Goal: Transaction & Acquisition: Book appointment/travel/reservation

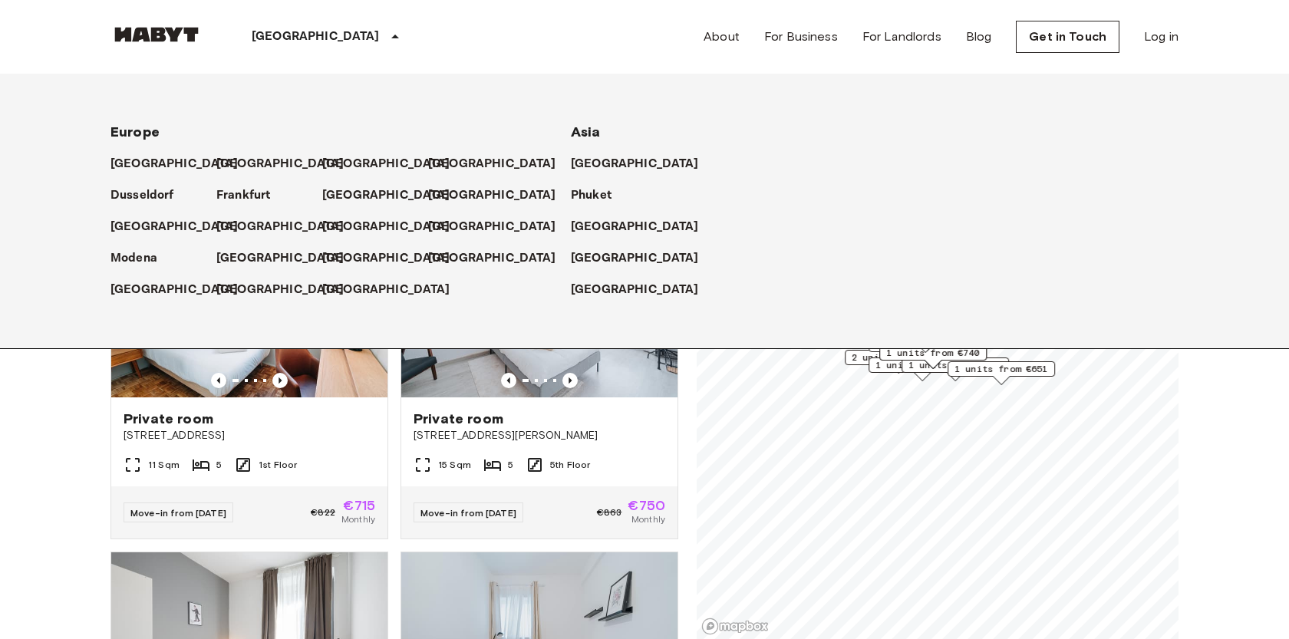
scroll to position [481, 0]
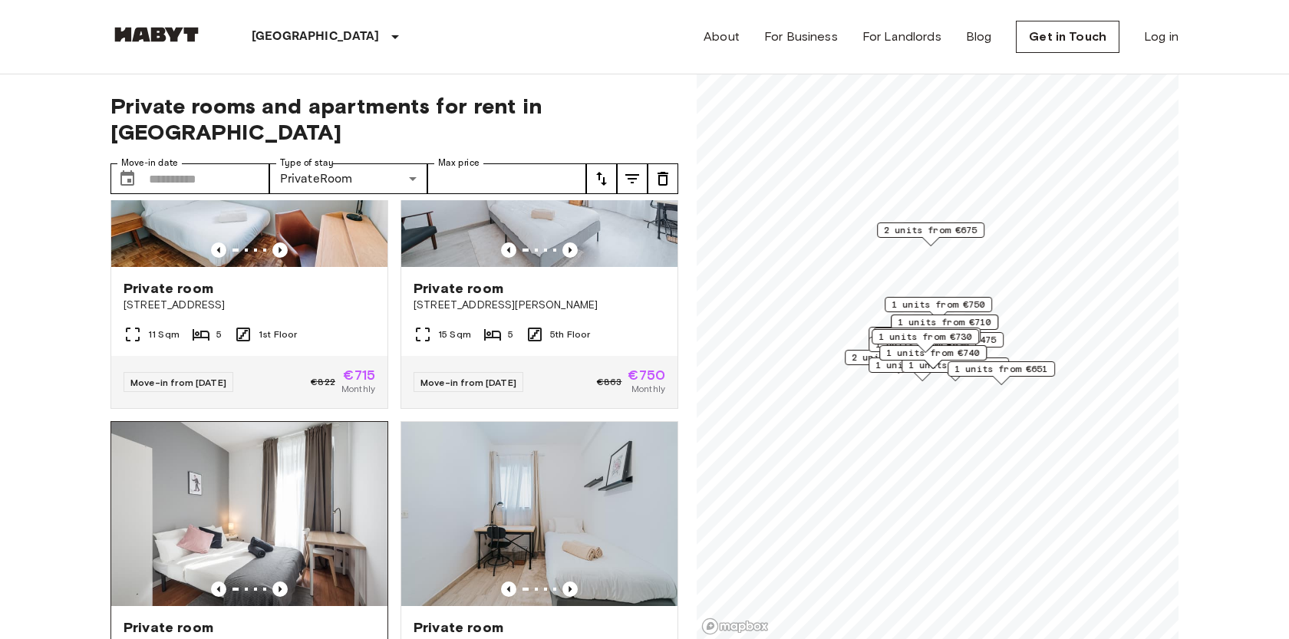
scroll to position [0, 0]
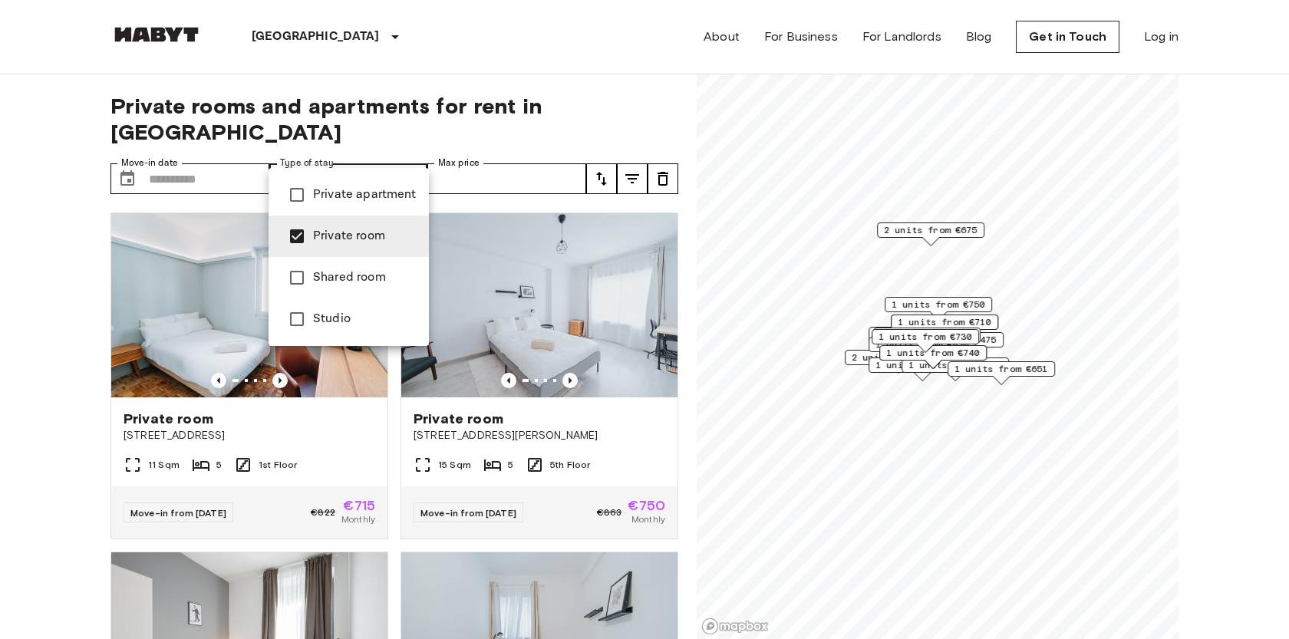
click at [325, 325] on span "Studio" at bounding box center [365, 319] width 104 height 18
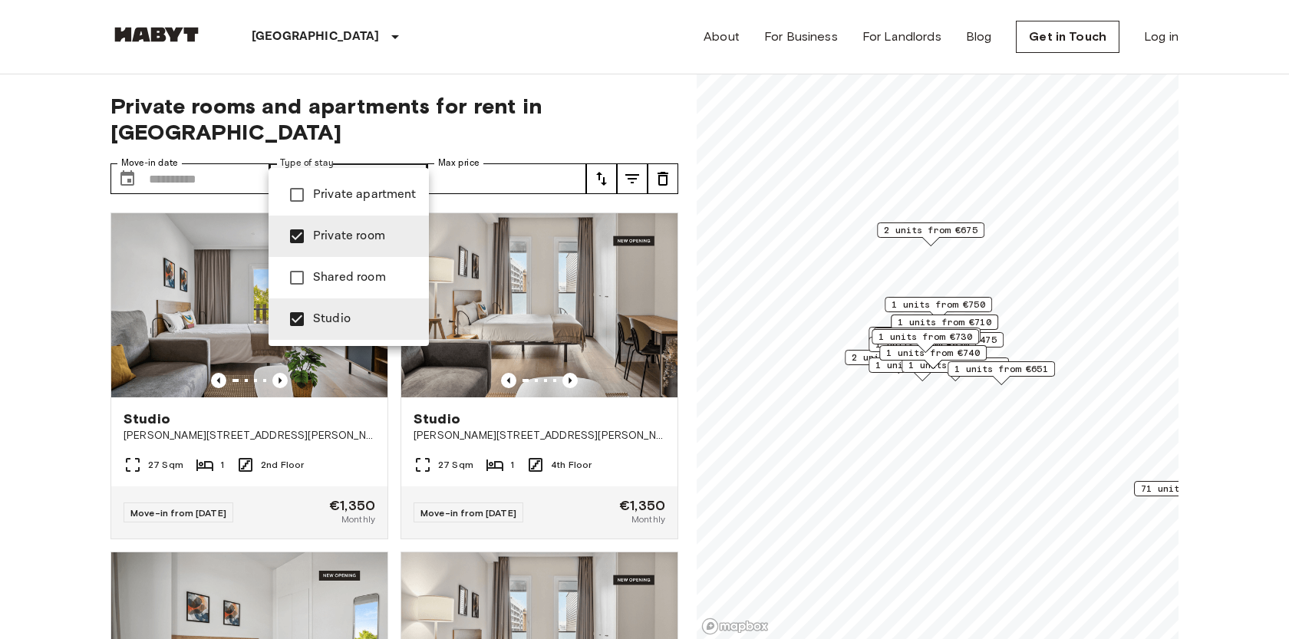
click at [332, 239] on span "Private room" at bounding box center [365, 236] width 104 height 18
type input "******"
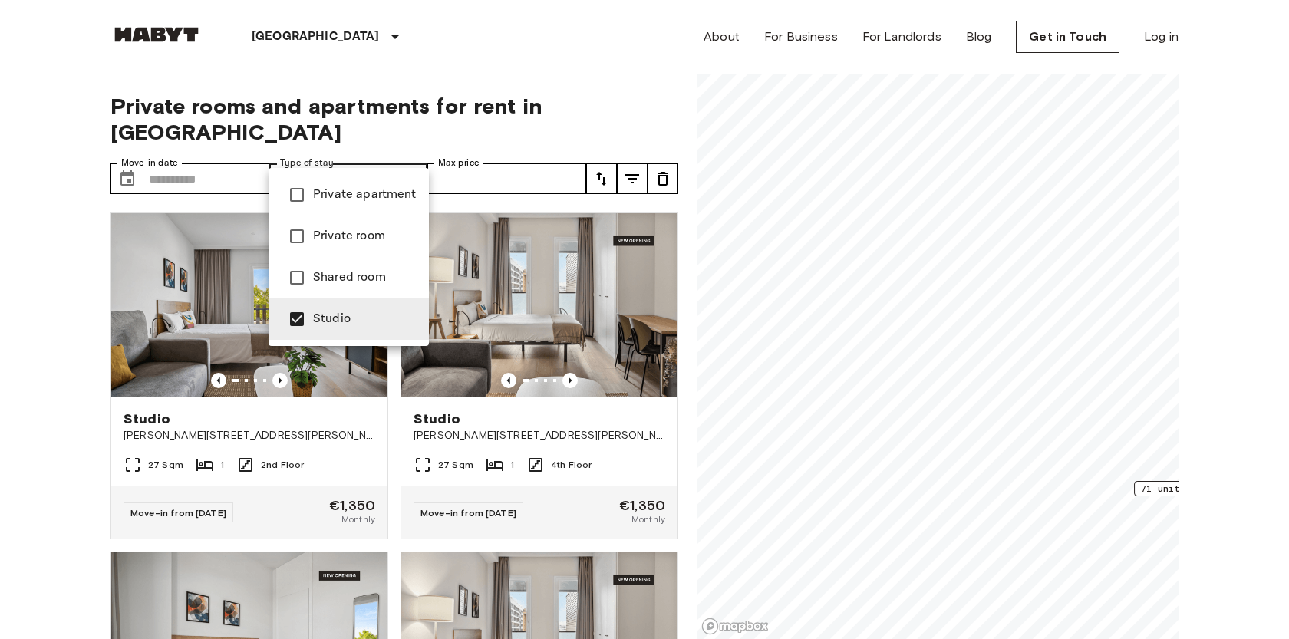
click at [0, 449] on div at bounding box center [644, 319] width 1289 height 639
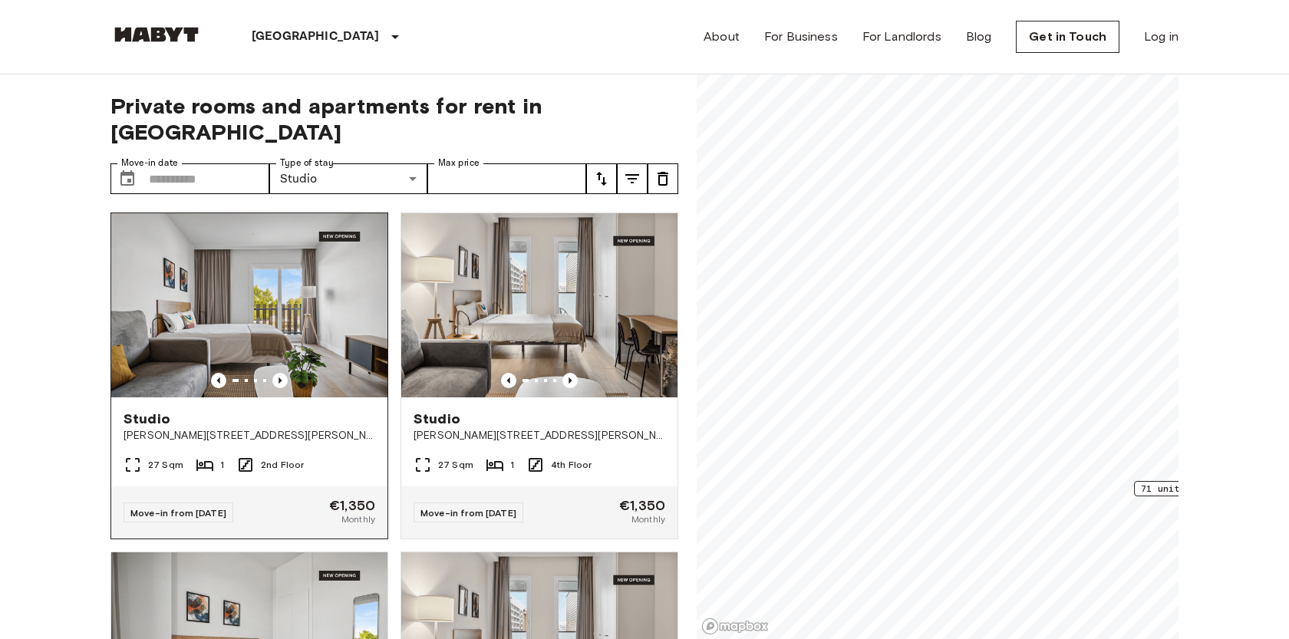
click at [330, 428] on span "Calle José Antonio Rebolledo y Palma 23, 28051,Vallecas (Madrid)" at bounding box center [250, 435] width 252 height 15
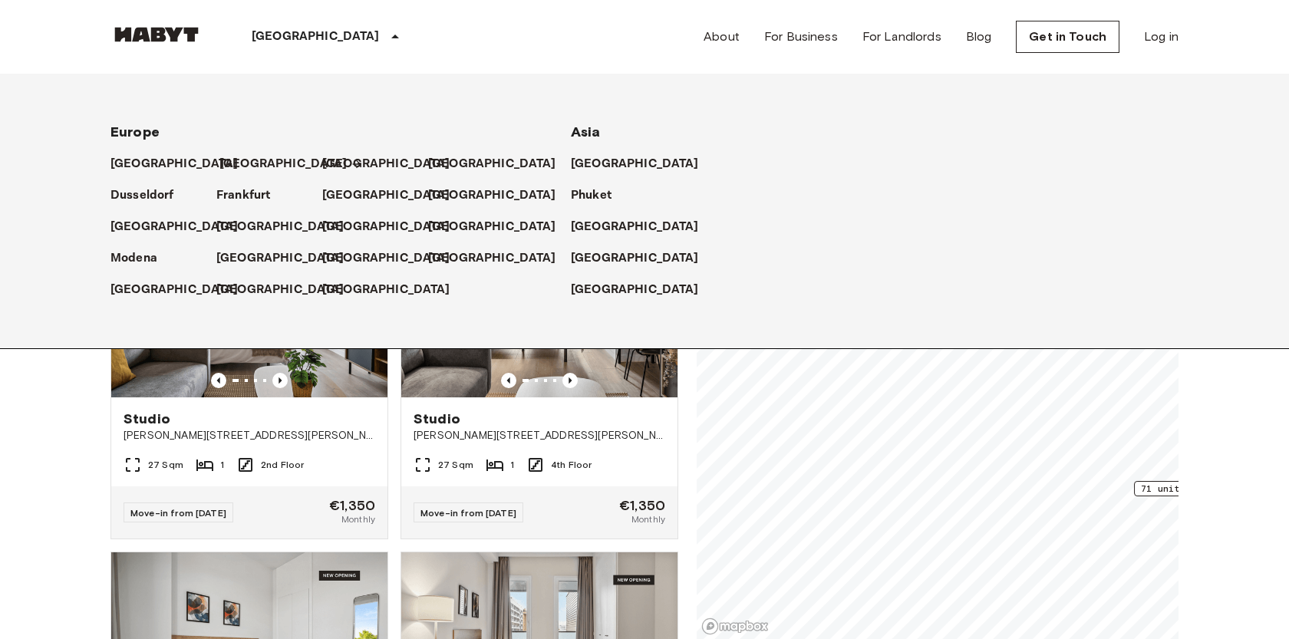
click at [241, 161] on p "[GEOGRAPHIC_DATA]" at bounding box center [283, 164] width 128 height 18
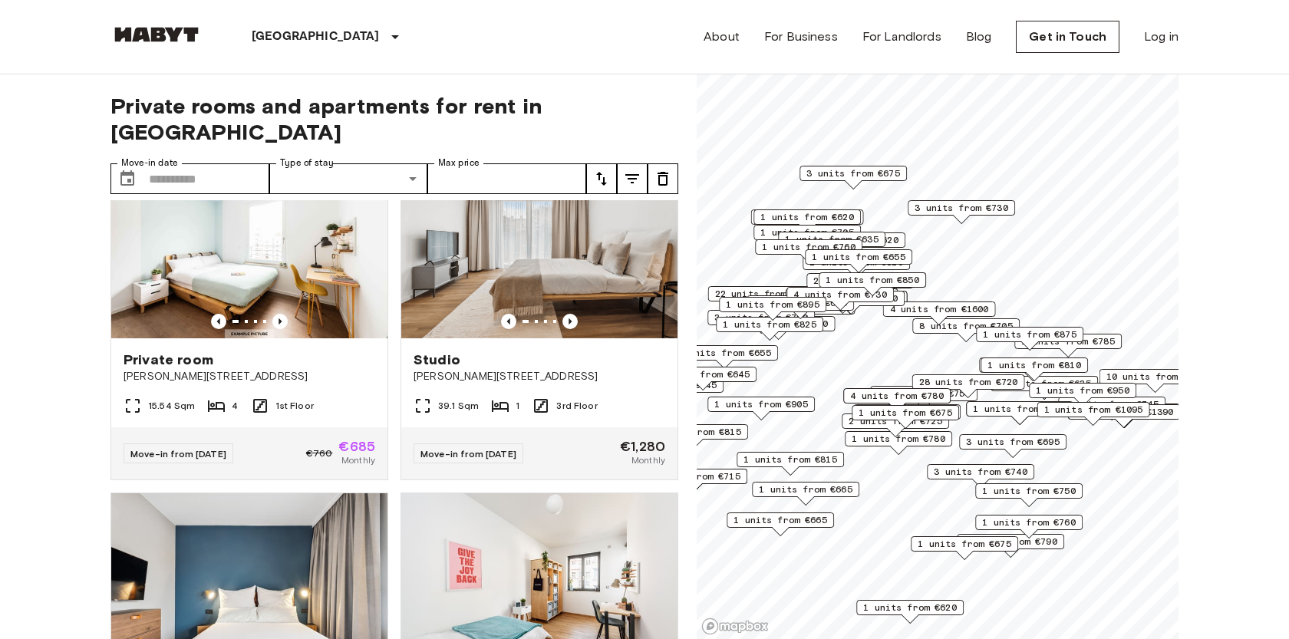
scroll to position [2437, 0]
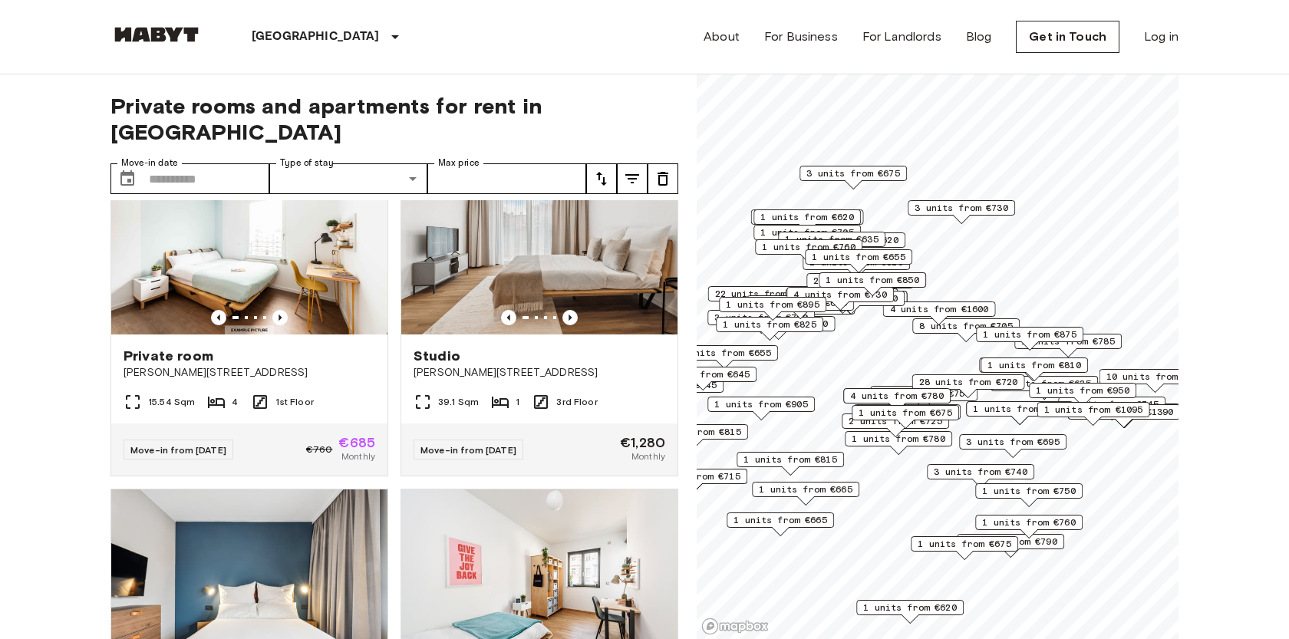
click at [305, 347] on div "Private room" at bounding box center [250, 356] width 252 height 18
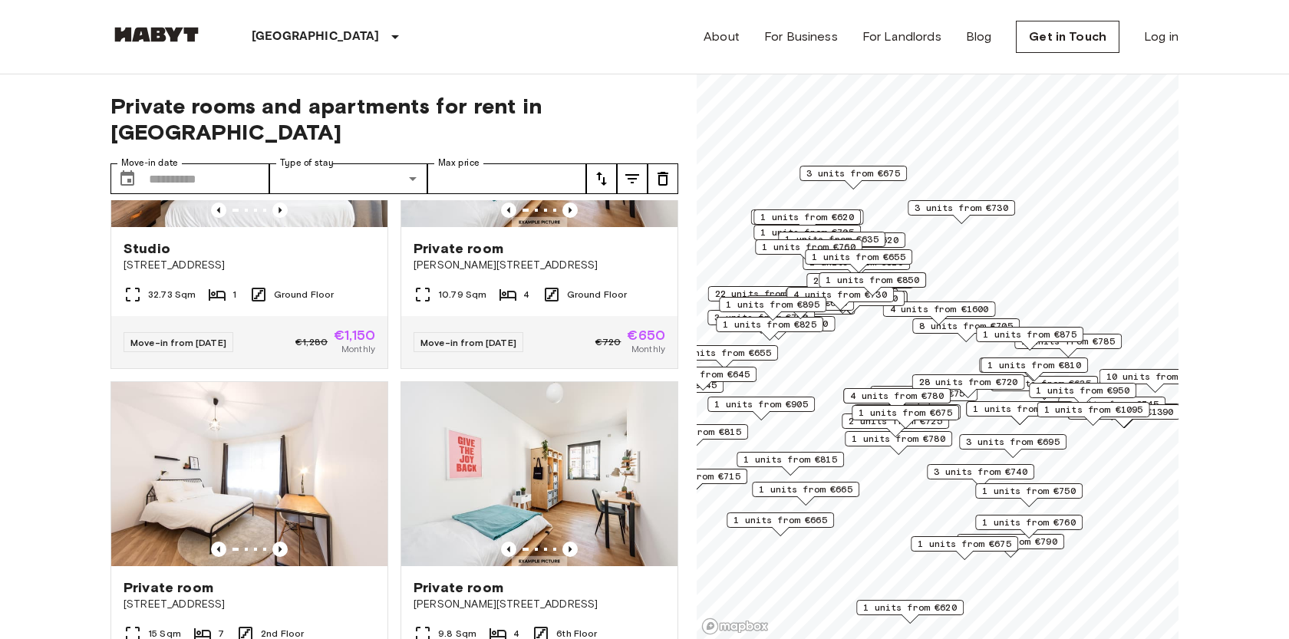
scroll to position [2956, 0]
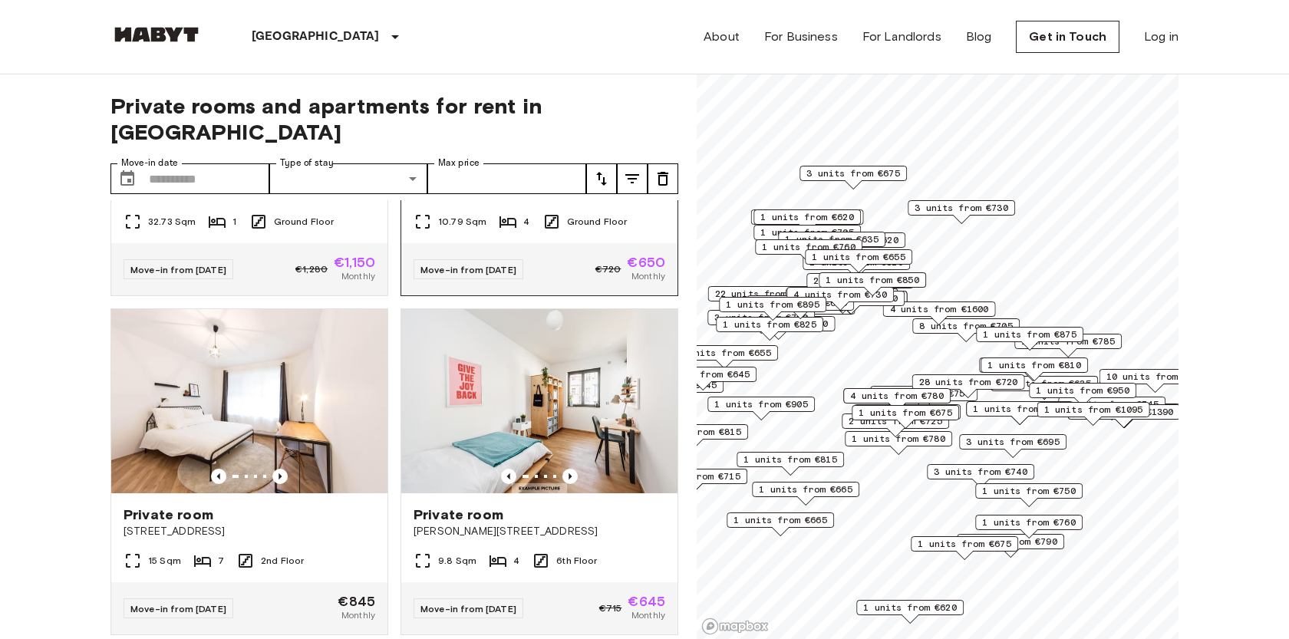
click at [559, 243] on div "Move-in from 04 Nov 25 €720 €650 Monthly" at bounding box center [539, 269] width 276 height 52
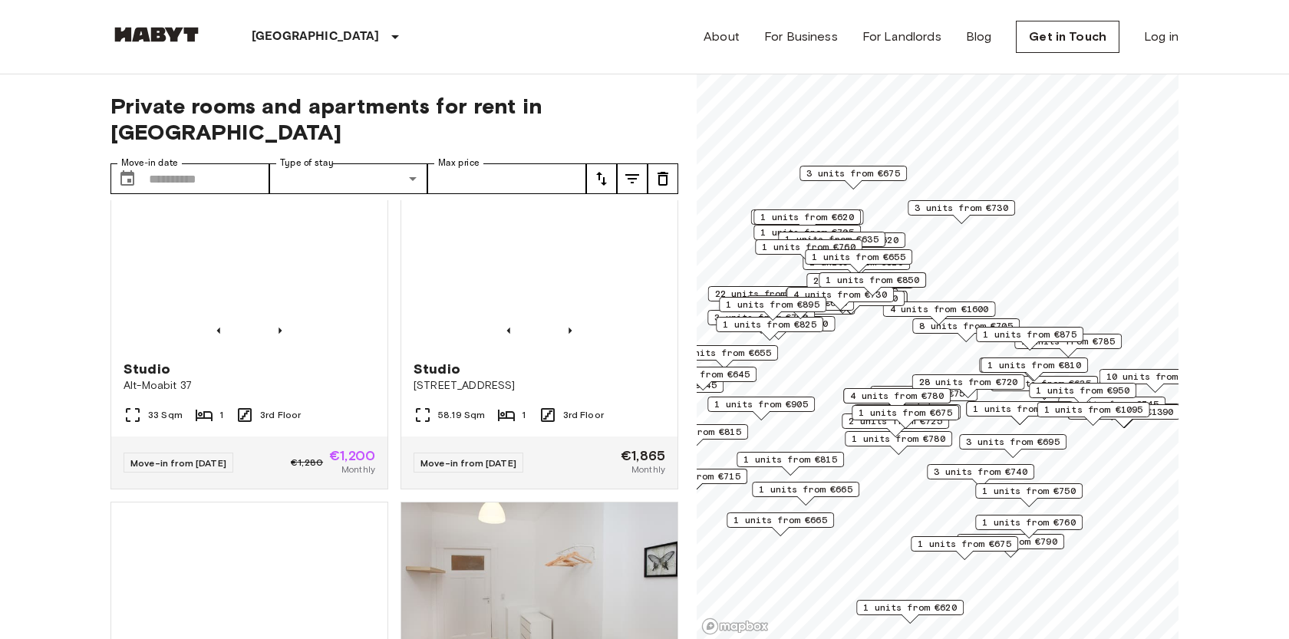
scroll to position [3450, 0]
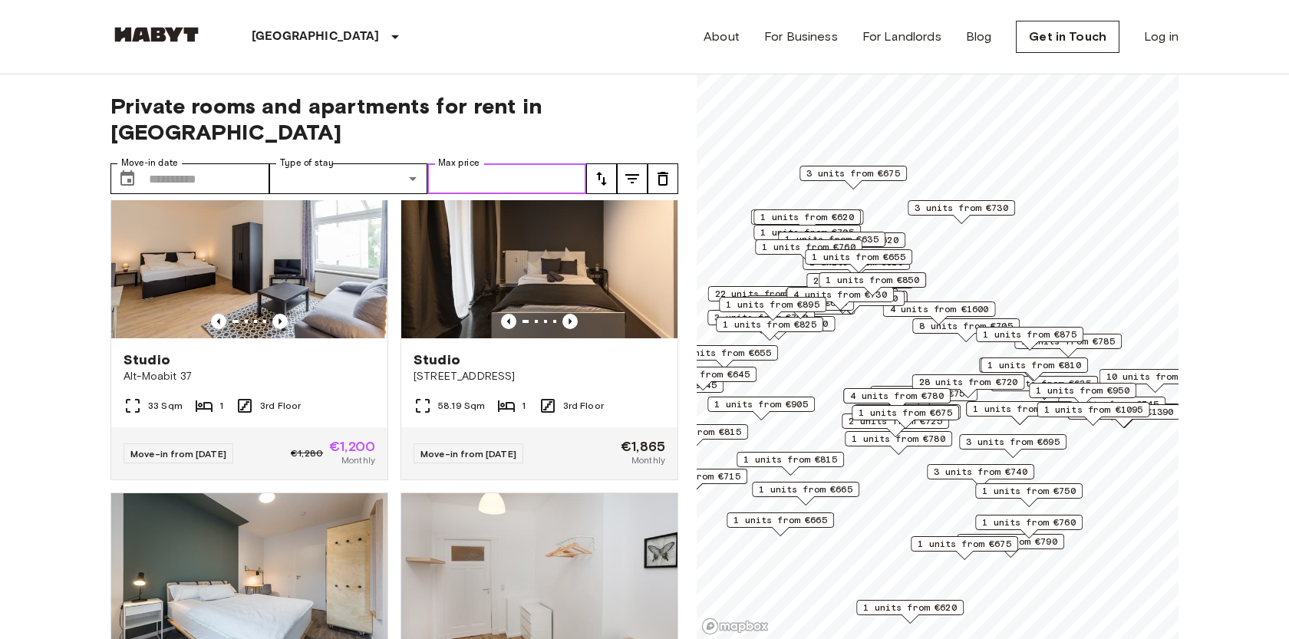
click at [460, 163] on input "Max price" at bounding box center [506, 178] width 159 height 31
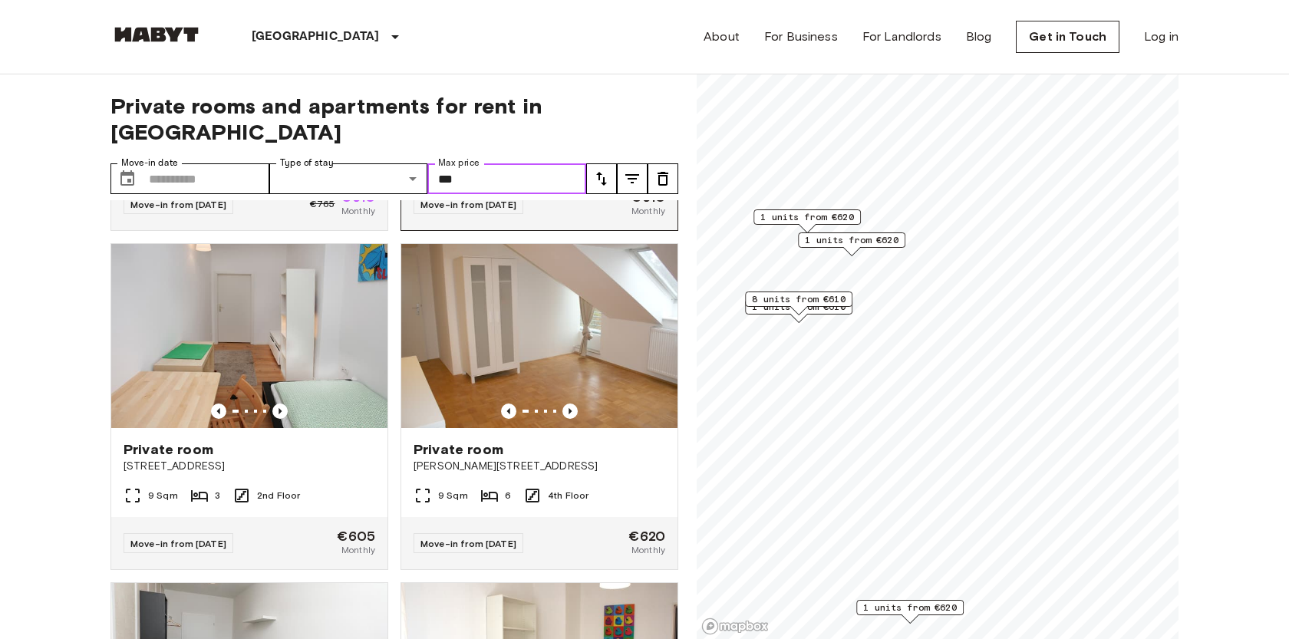
scroll to position [314, 0]
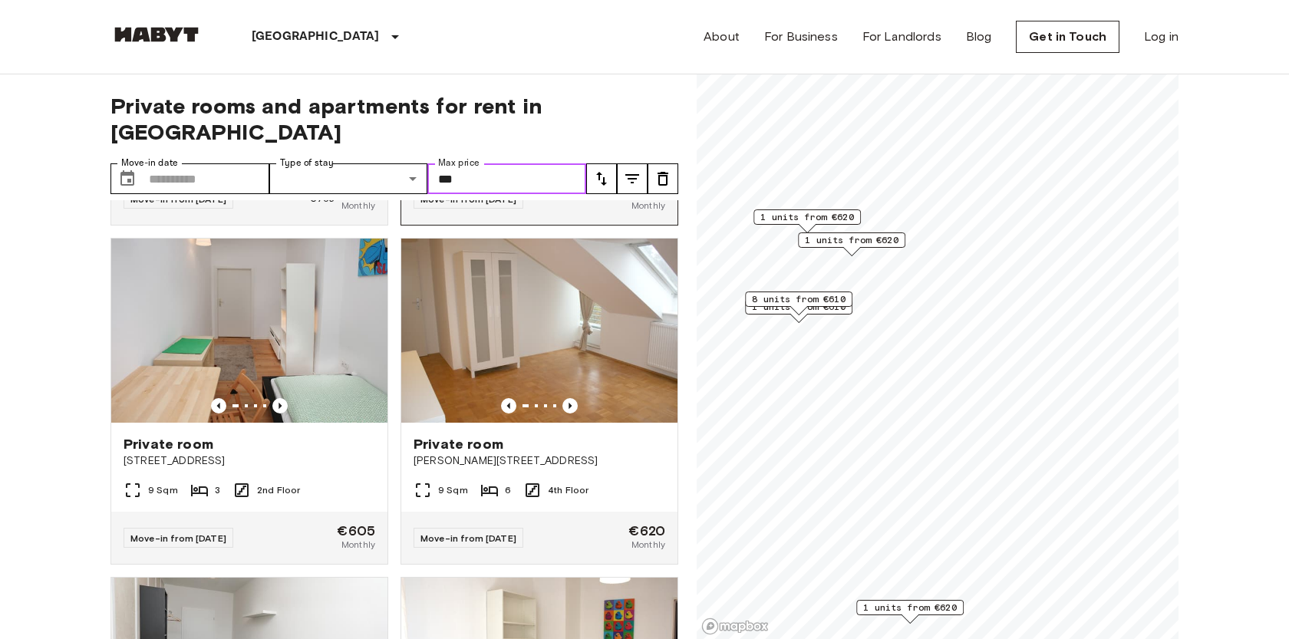
type input "***"
click at [289, 453] on span "Körnerstraße 2" at bounding box center [250, 460] width 252 height 15
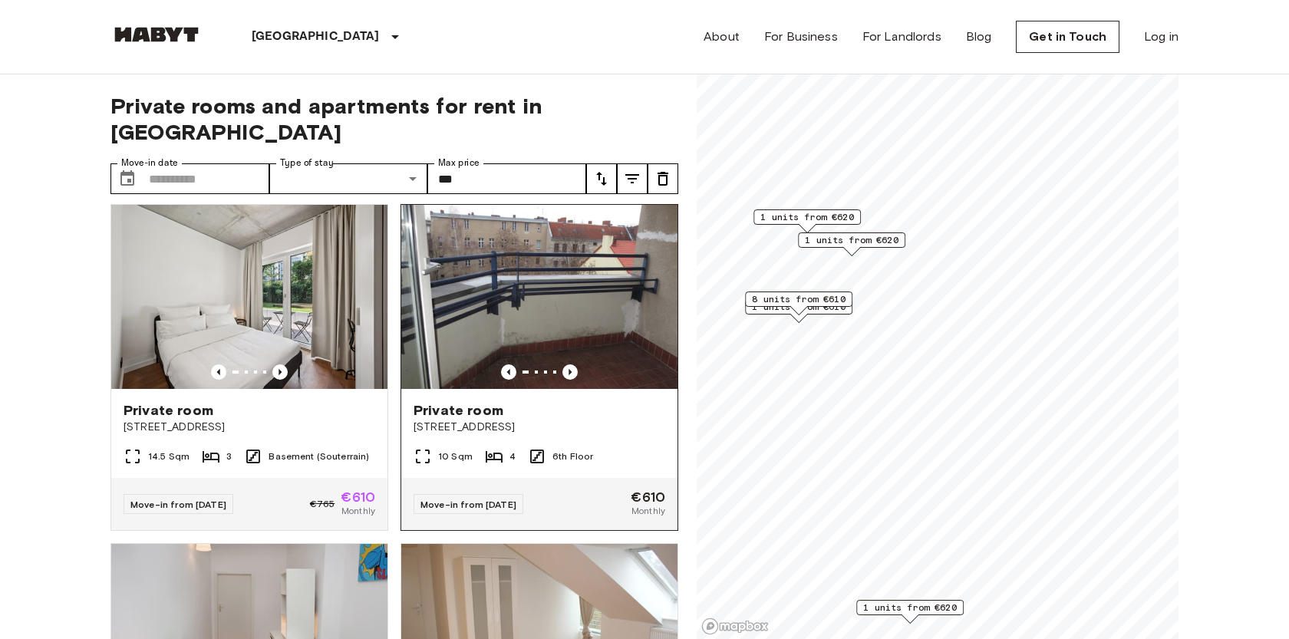
scroll to position [9, 0]
click at [571, 364] on icon "Previous image" at bounding box center [569, 371] width 15 height 15
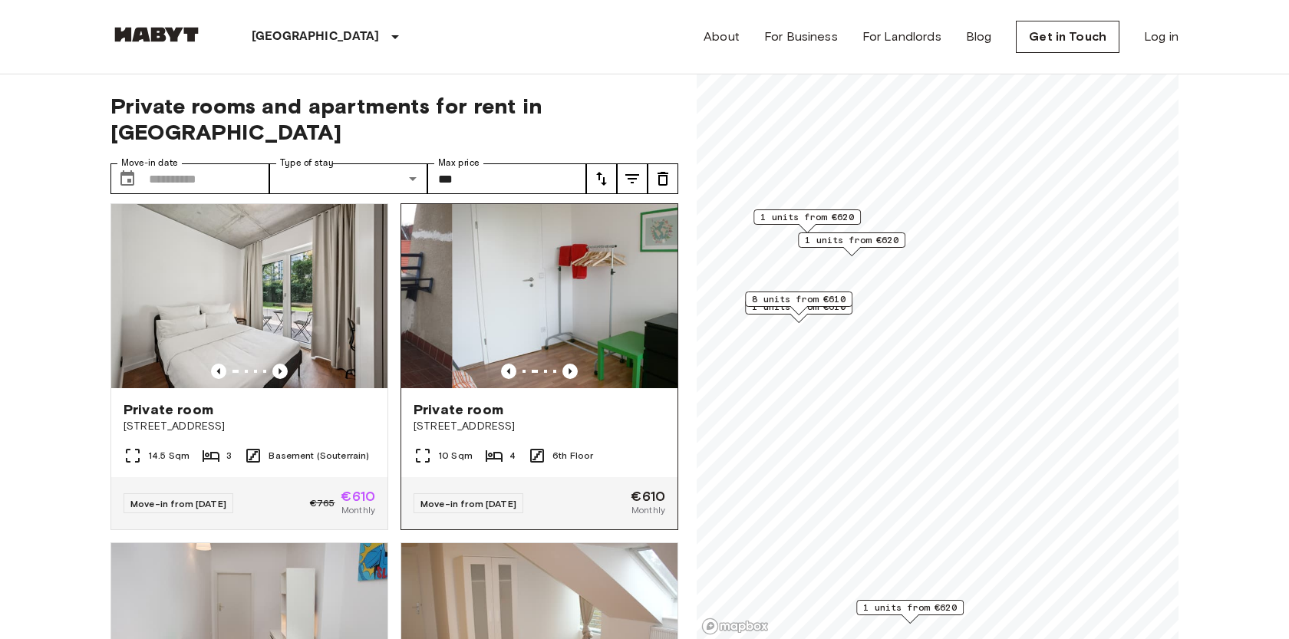
click at [590, 419] on span "Stromstraße 36" at bounding box center [540, 426] width 252 height 15
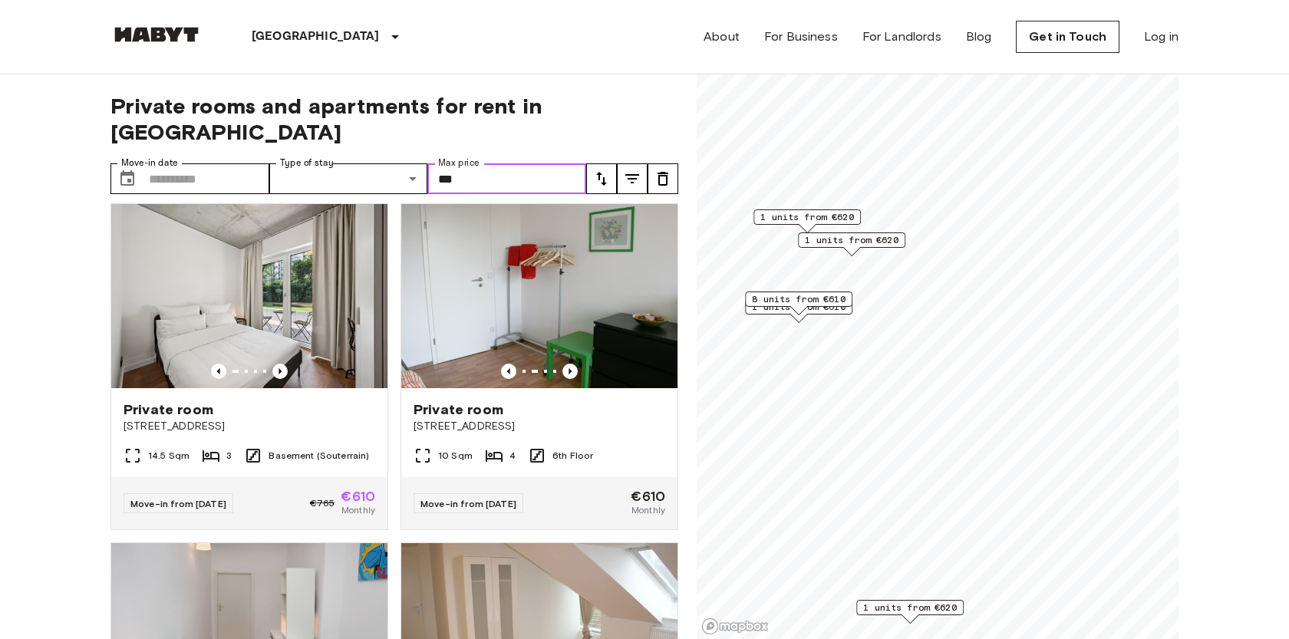
drag, startPoint x: 476, startPoint y: 153, endPoint x: 427, endPoint y: 150, distance: 48.5
click at [428, 163] on input "***" at bounding box center [506, 178] width 159 height 31
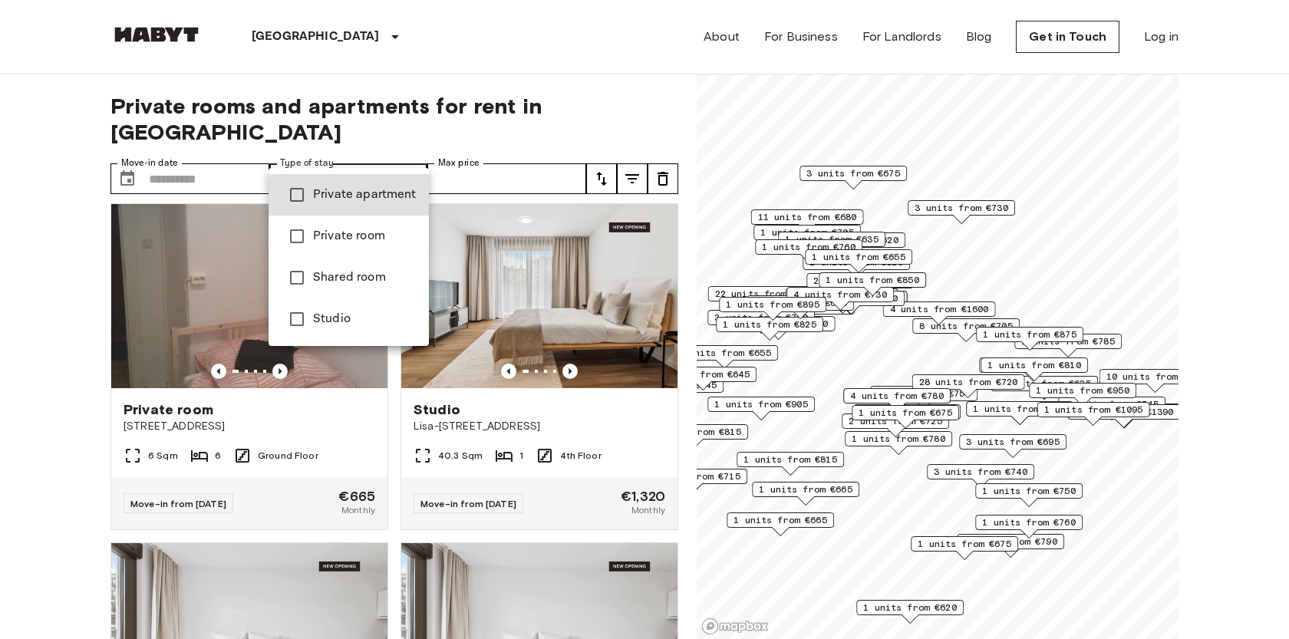
scroll to position [1705, 0]
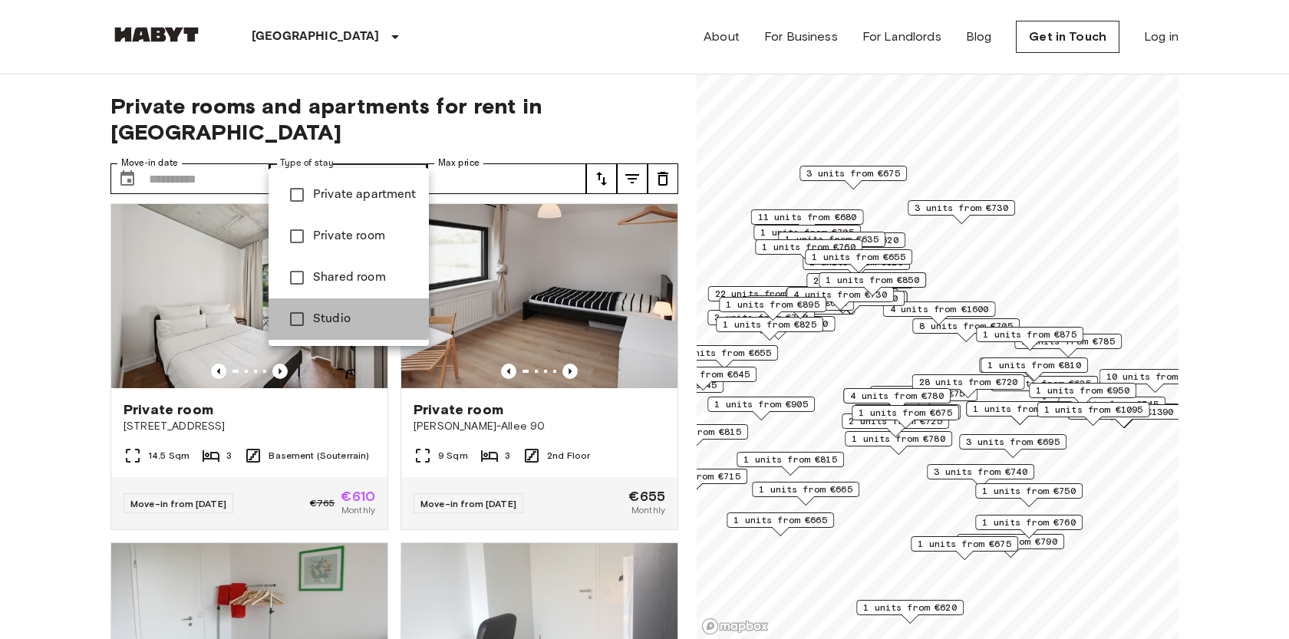
click at [315, 314] on span "Studio" at bounding box center [365, 319] width 104 height 18
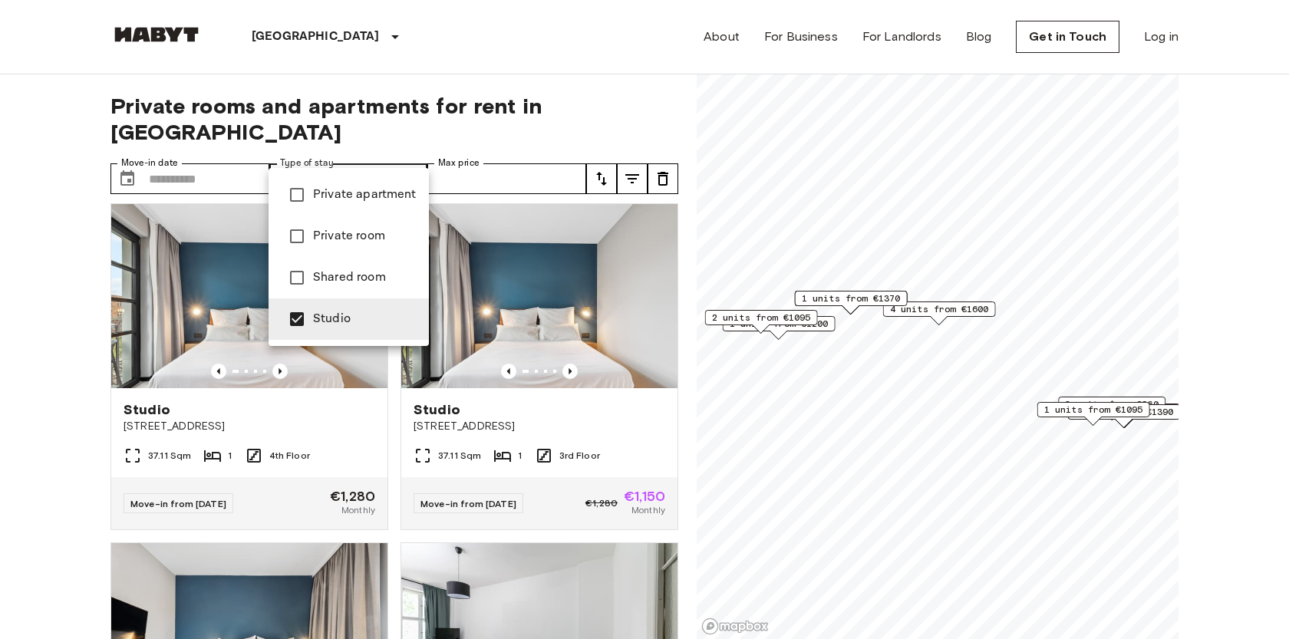
click at [2, 440] on div at bounding box center [644, 319] width 1289 height 639
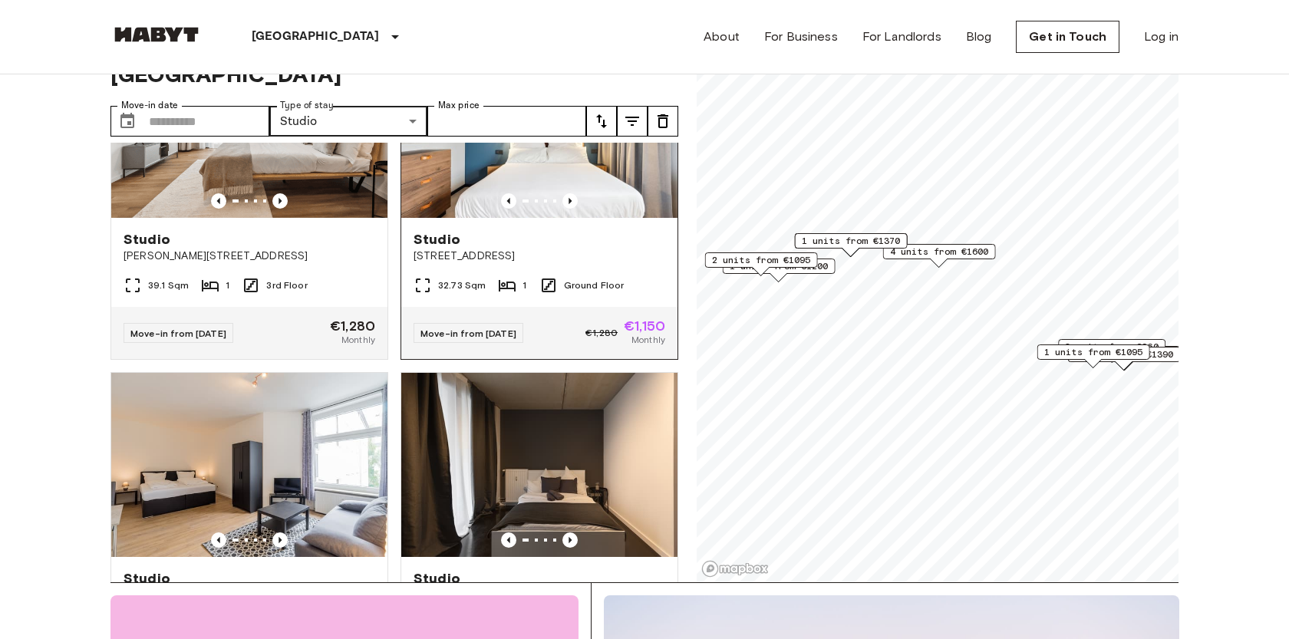
scroll to position [784, 0]
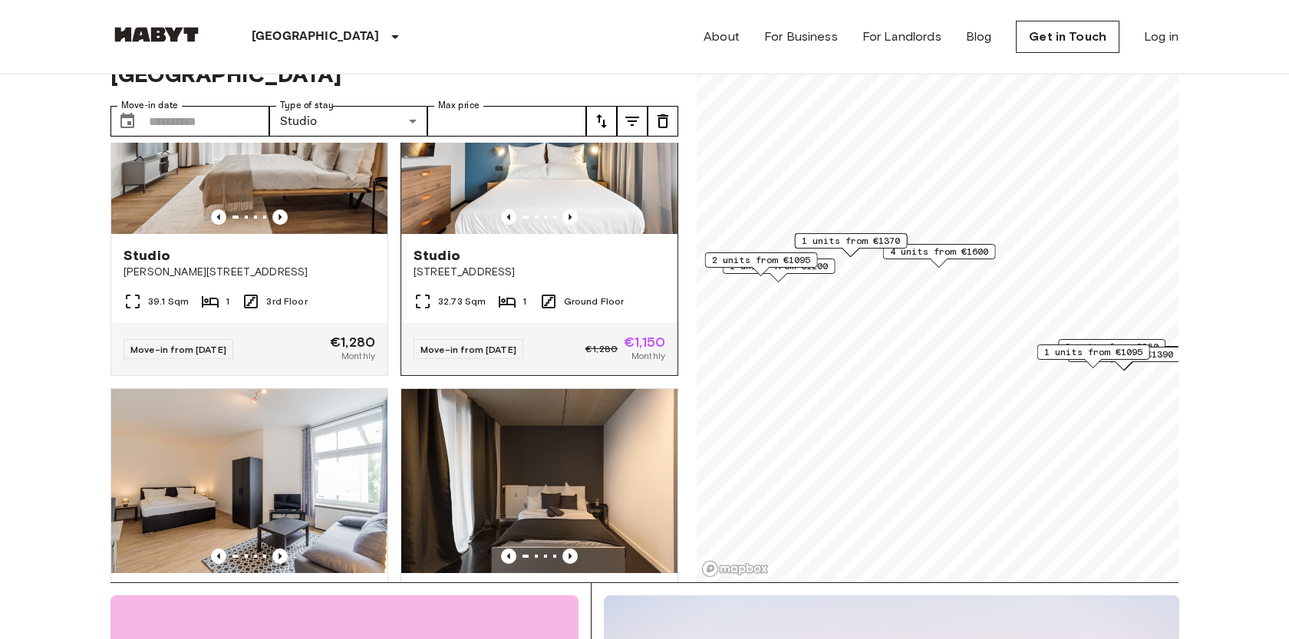
click at [576, 265] on span "Fischerstraße 11" at bounding box center [540, 272] width 252 height 15
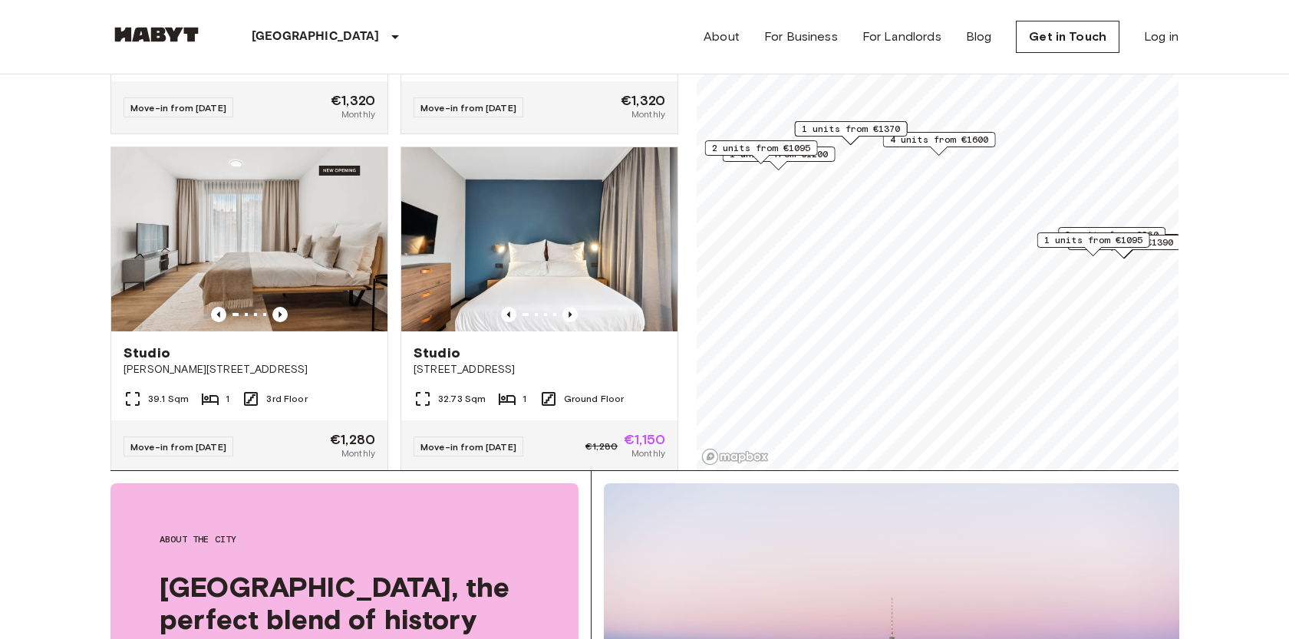
scroll to position [574, 0]
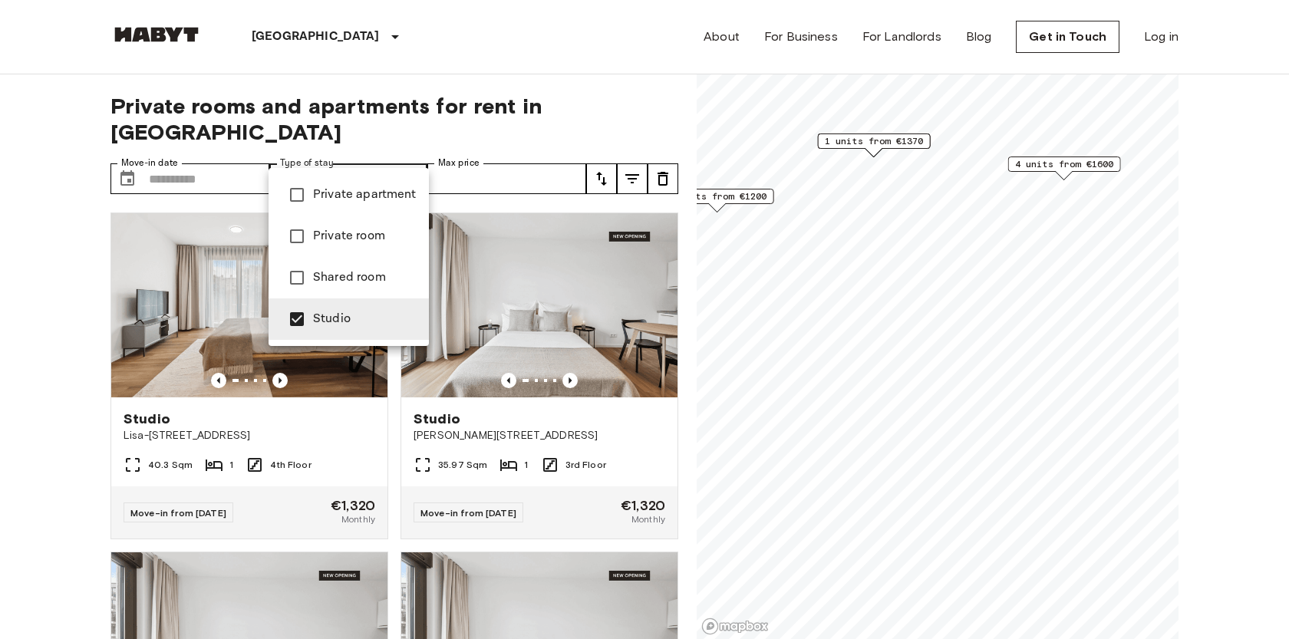
click at [359, 229] on span "Private room" at bounding box center [365, 236] width 104 height 18
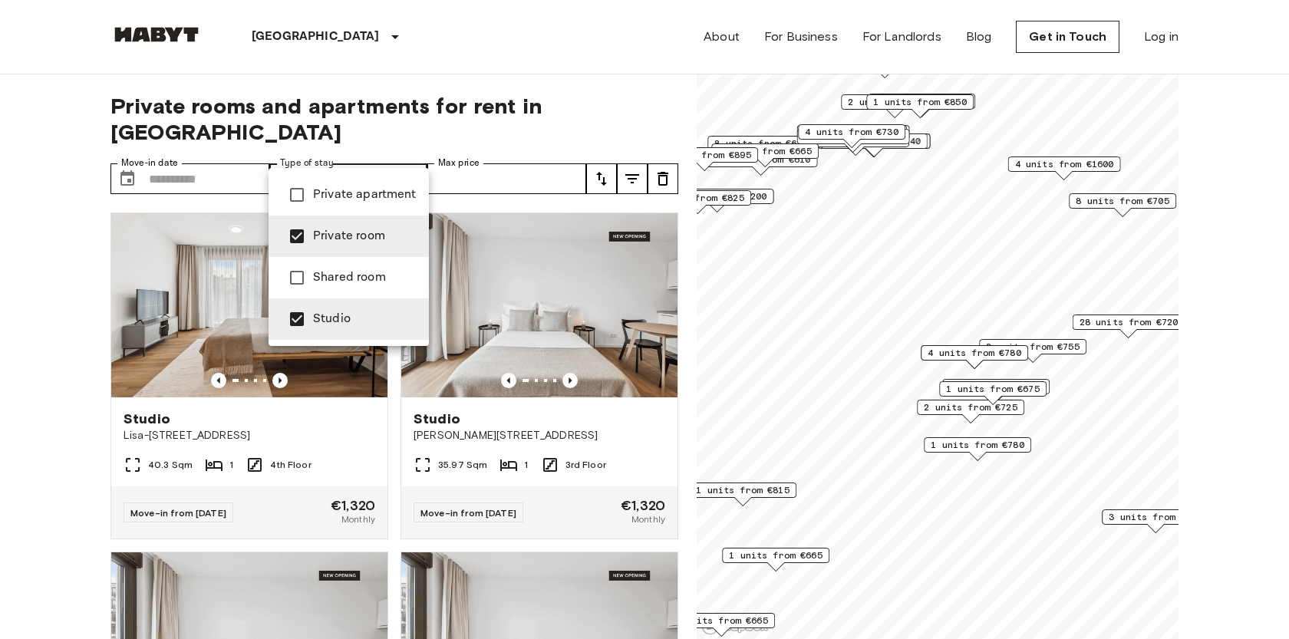
click at [341, 321] on span "Studio" at bounding box center [365, 319] width 104 height 18
type input "**********"
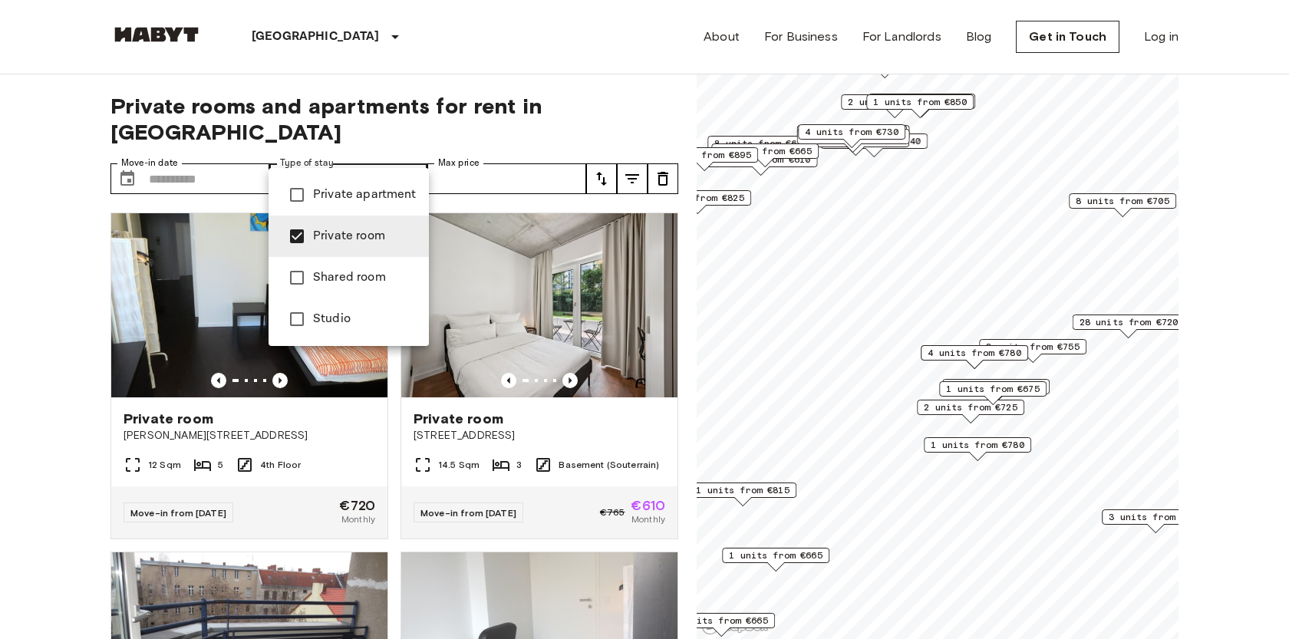
click at [4, 399] on div at bounding box center [644, 319] width 1289 height 639
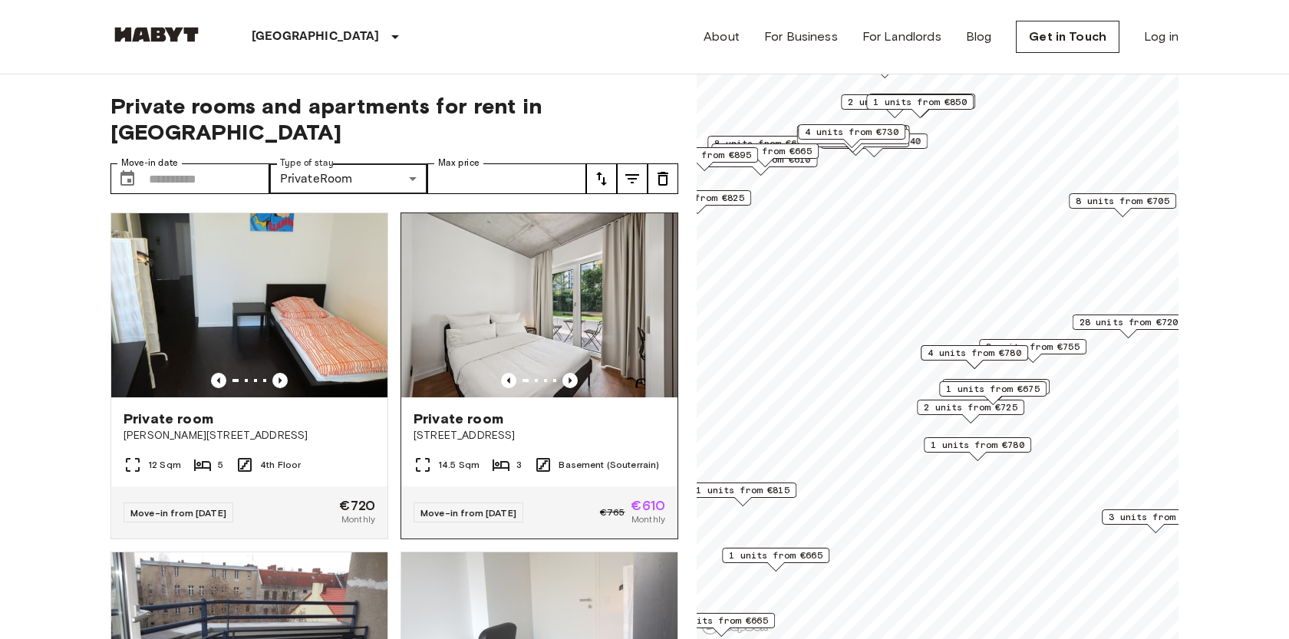
click at [562, 410] on div "Private room" at bounding box center [540, 419] width 252 height 18
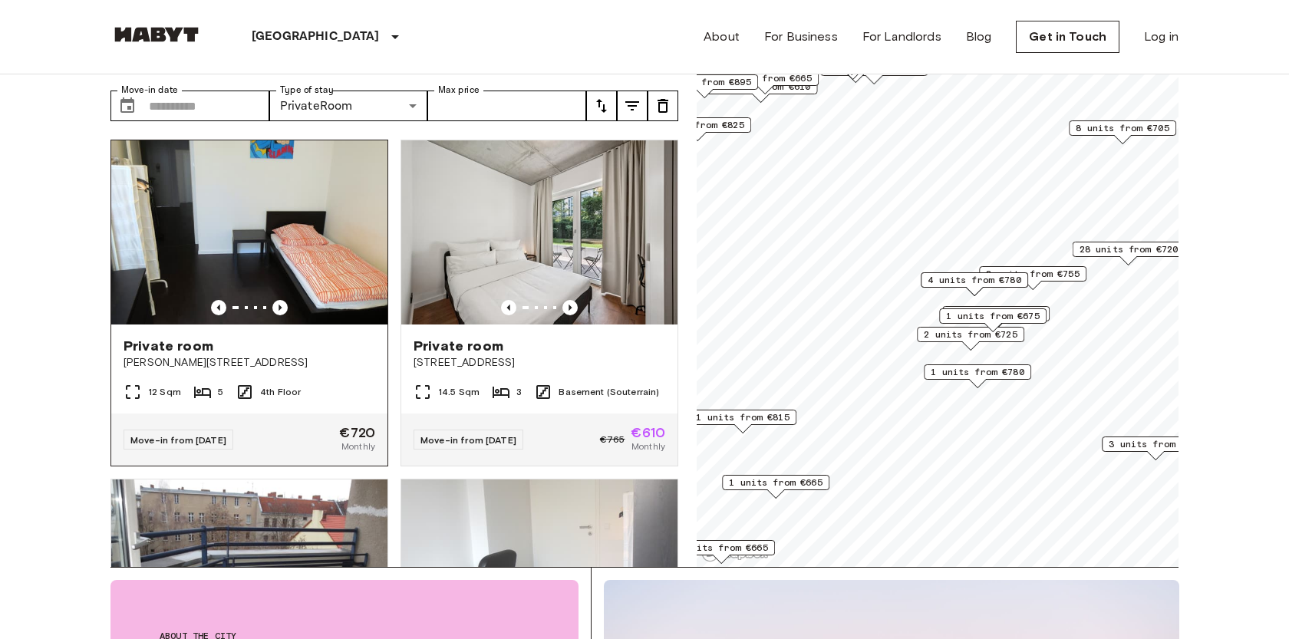
click at [307, 355] on span "Bernhard-Weiß-Straße 1-3" at bounding box center [250, 362] width 252 height 15
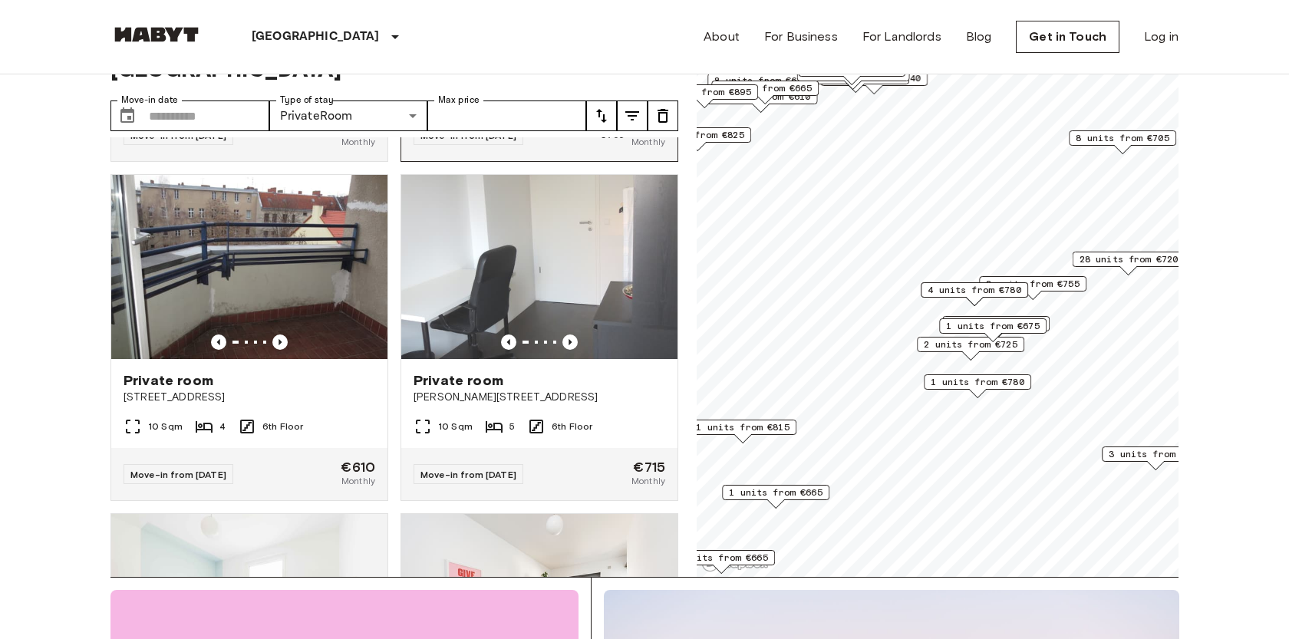
scroll to position [326, 0]
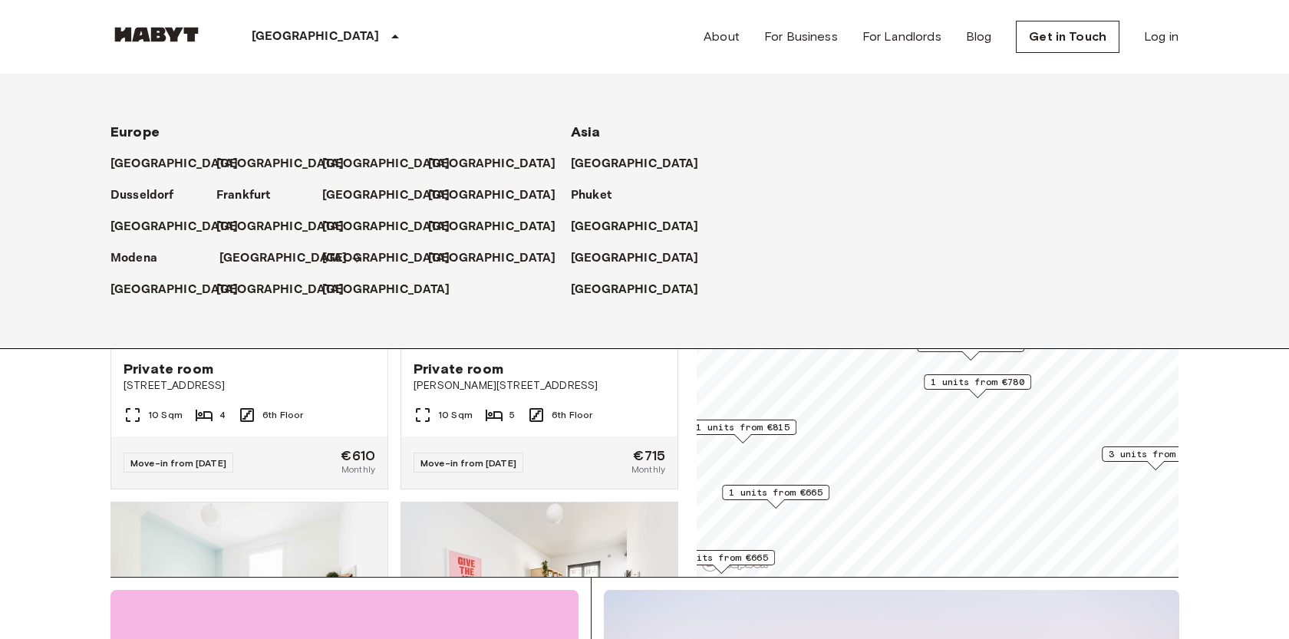
click at [246, 253] on p "[GEOGRAPHIC_DATA]" at bounding box center [283, 258] width 128 height 18
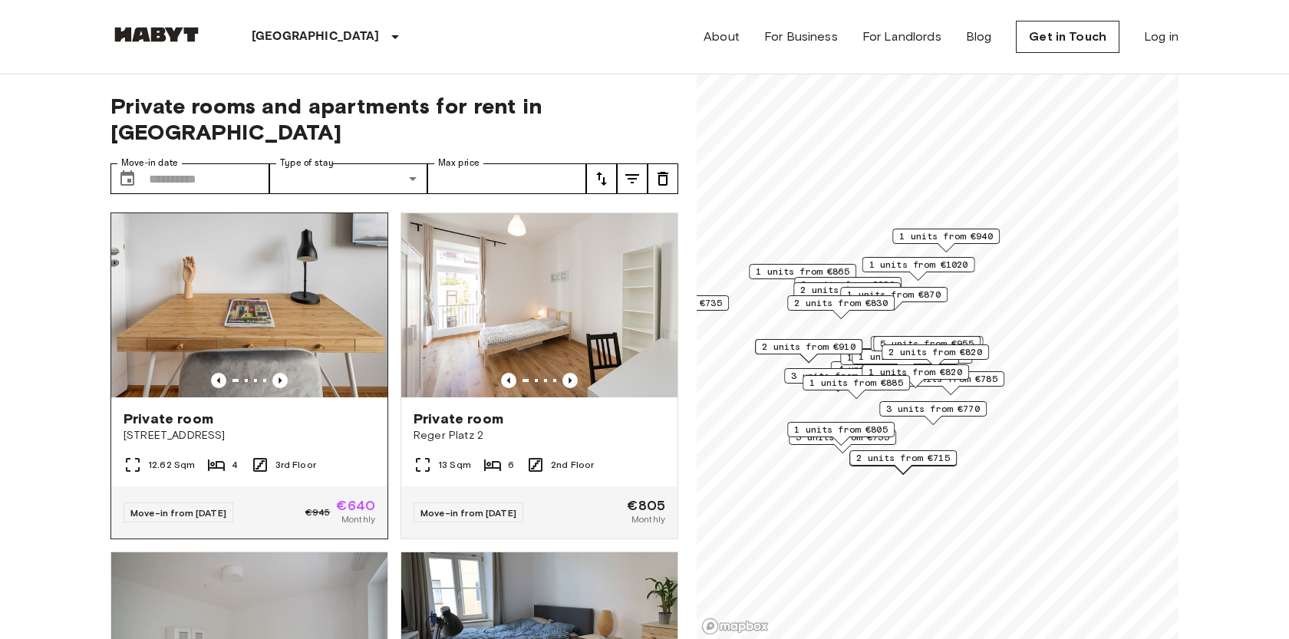
click at [302, 458] on span "3rd Floor" at bounding box center [295, 465] width 41 height 14
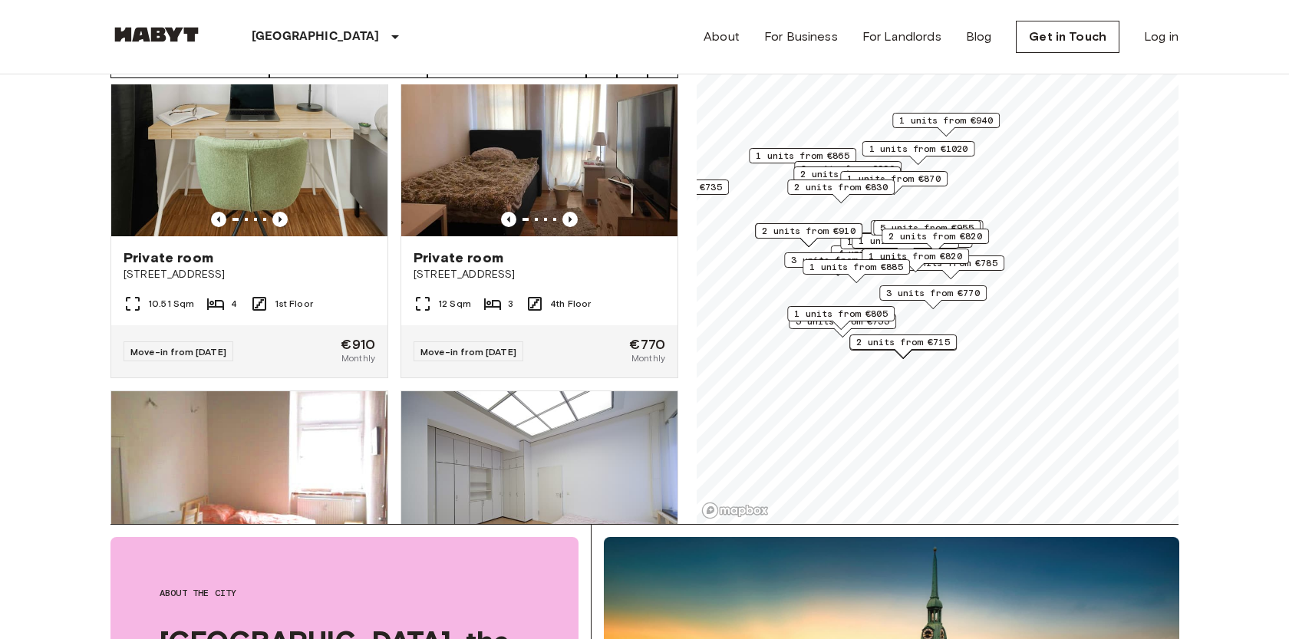
scroll to position [119, 0]
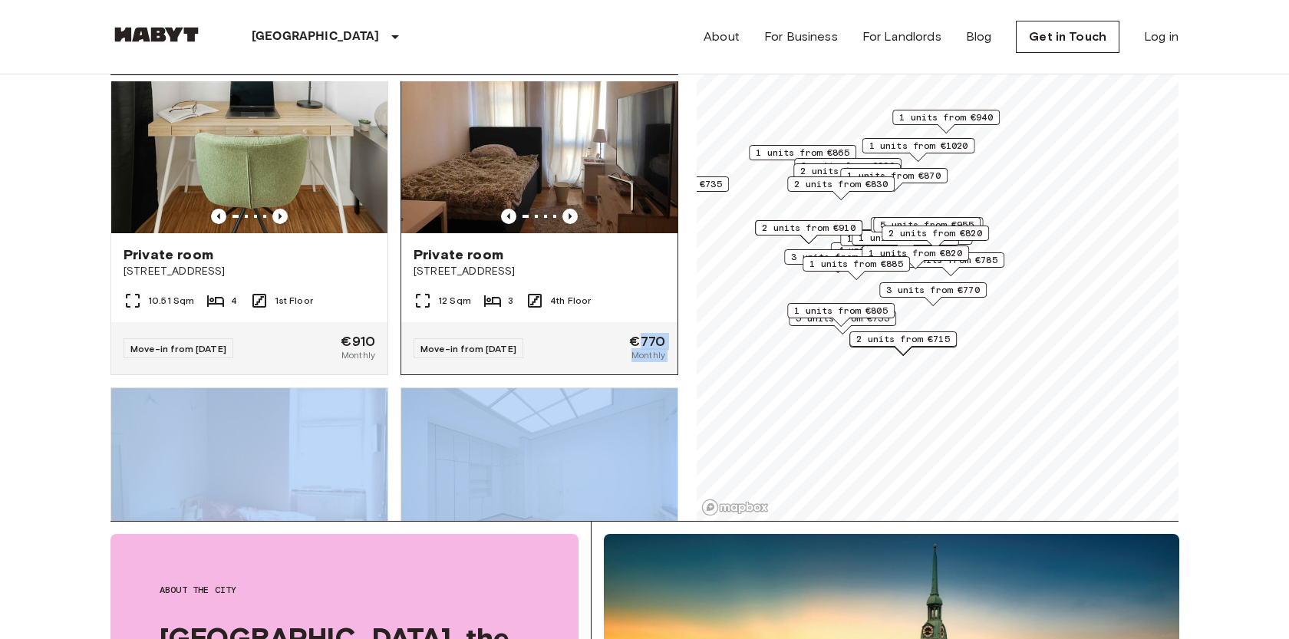
drag, startPoint x: 690, startPoint y: 312, endPoint x: 635, endPoint y: 309, distance: 55.3
click at [635, 310] on div "Private rooms and apartments for rent in Munich Move-in date ​ Move-in date Typ…" at bounding box center [644, 237] width 1068 height 565
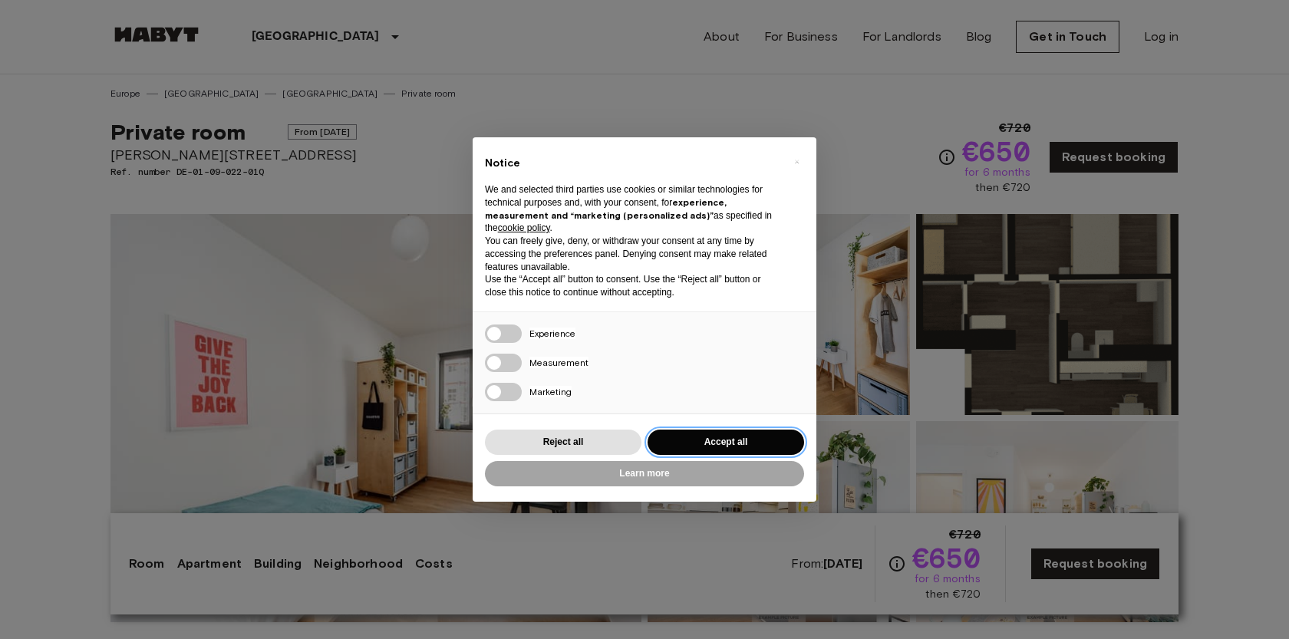
click at [743, 443] on button "Accept all" at bounding box center [726, 442] width 157 height 25
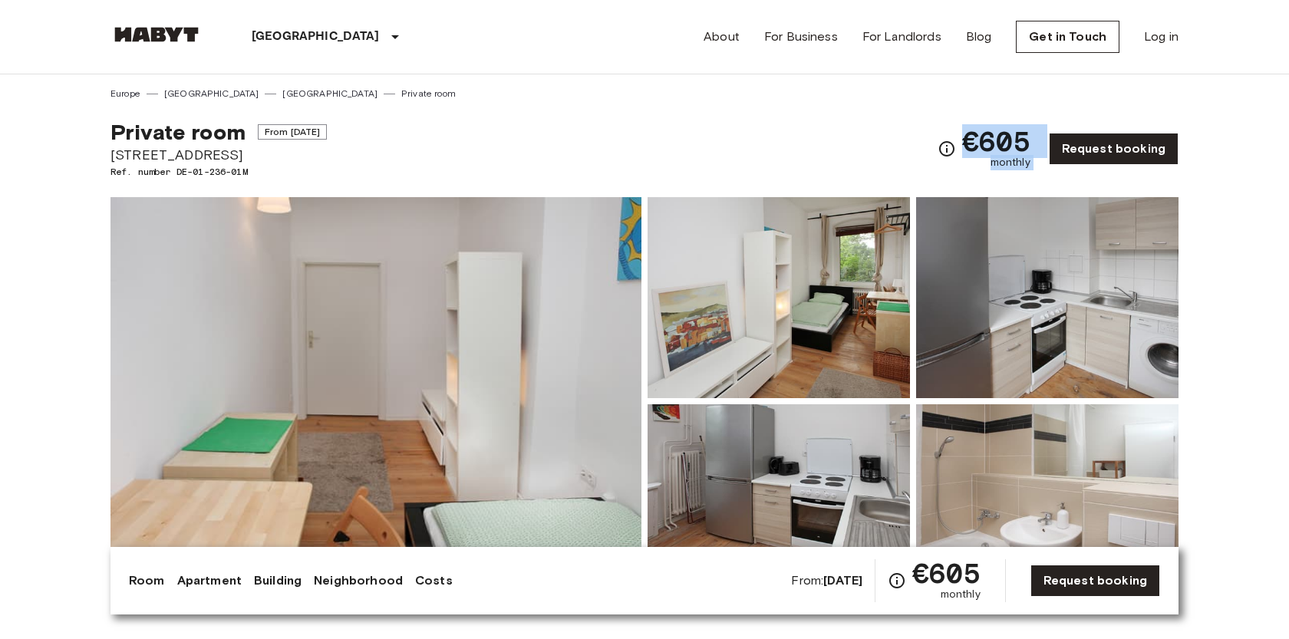
drag, startPoint x: 262, startPoint y: 130, endPoint x: 347, endPoint y: 130, distance: 85.2
click at [328, 131] on span "From Nov 19 2025" at bounding box center [293, 131] width 70 height 15
copy span "From Nov 19 2025"
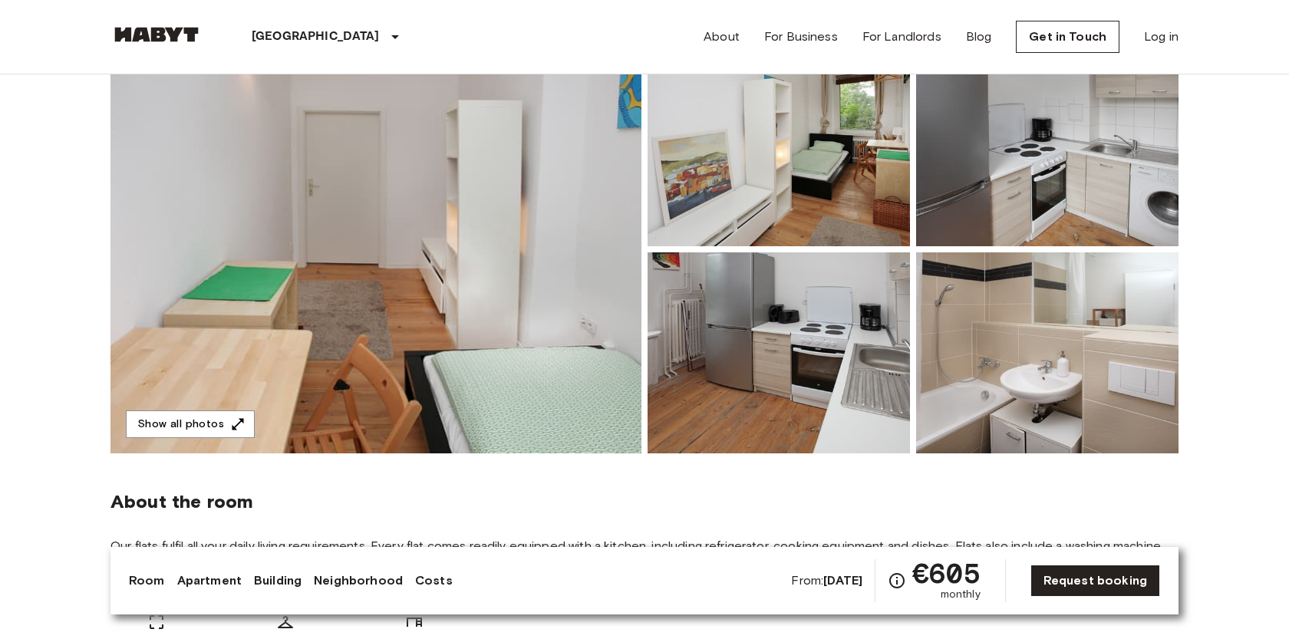
scroll to position [163, 0]
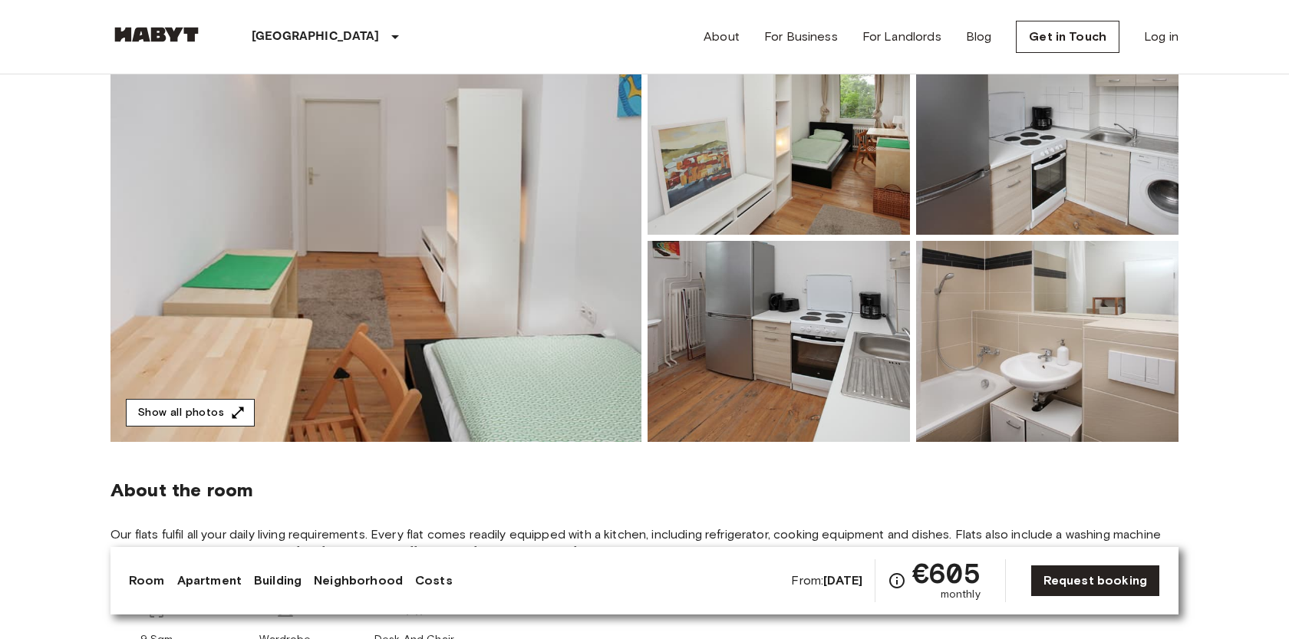
click at [193, 415] on button "Show all photos" at bounding box center [190, 413] width 129 height 28
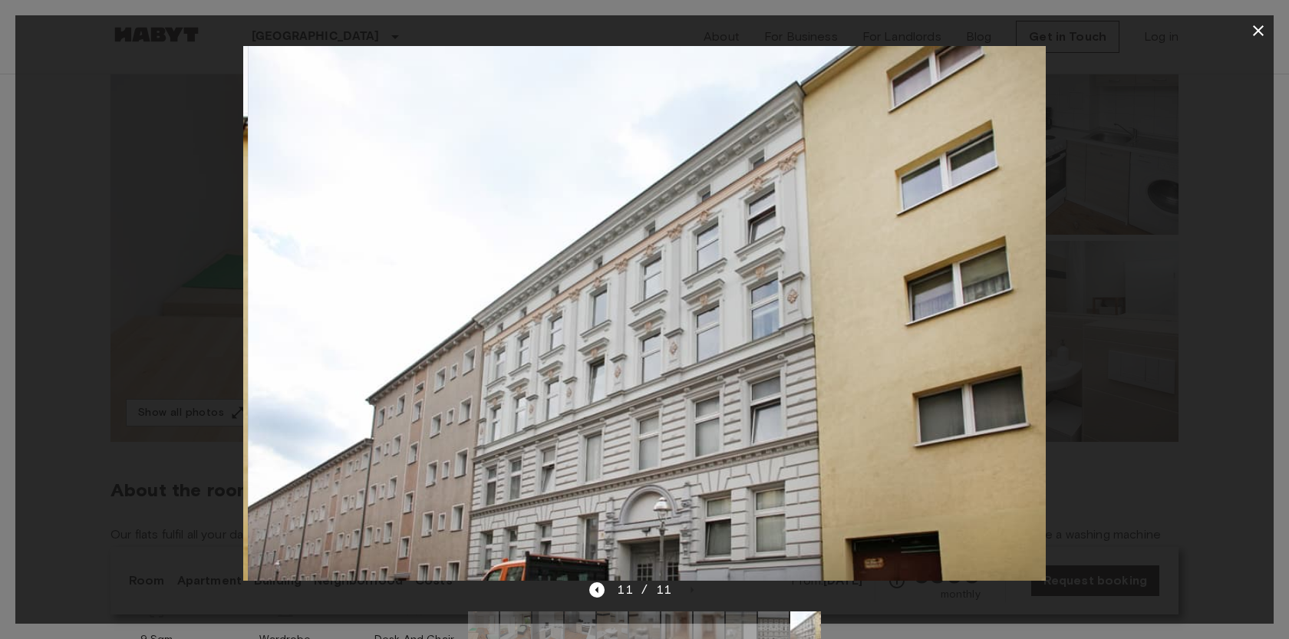
click at [1260, 25] on icon "button" at bounding box center [1258, 30] width 18 height 18
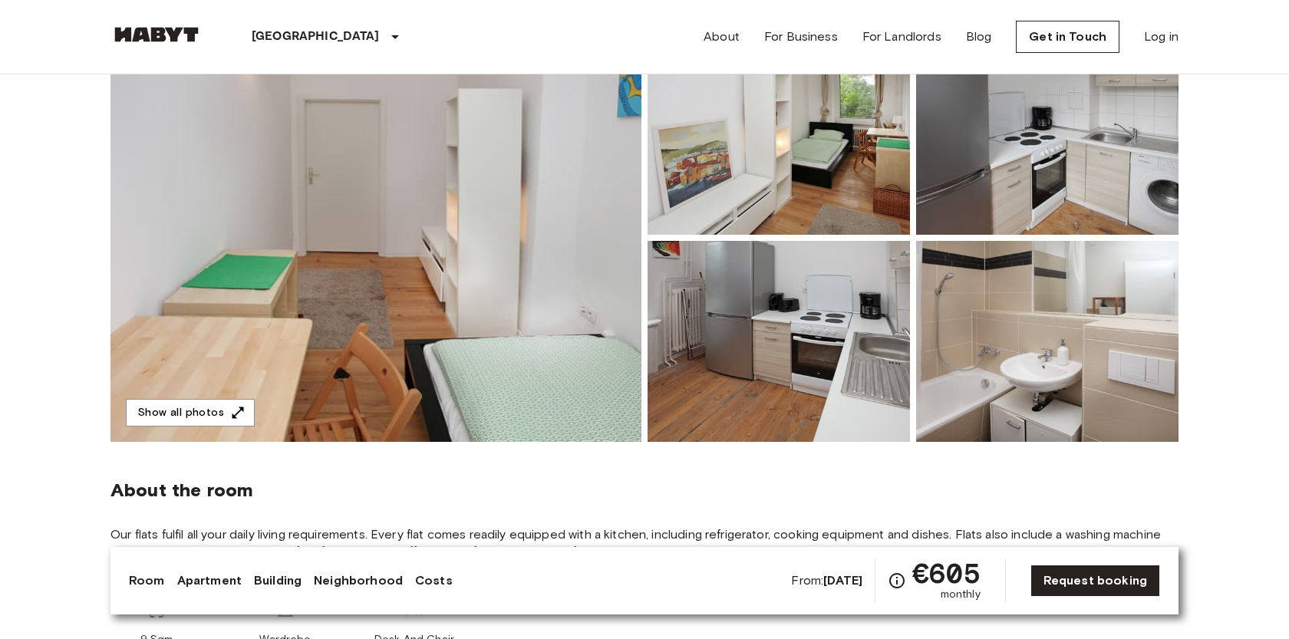
scroll to position [0, 0]
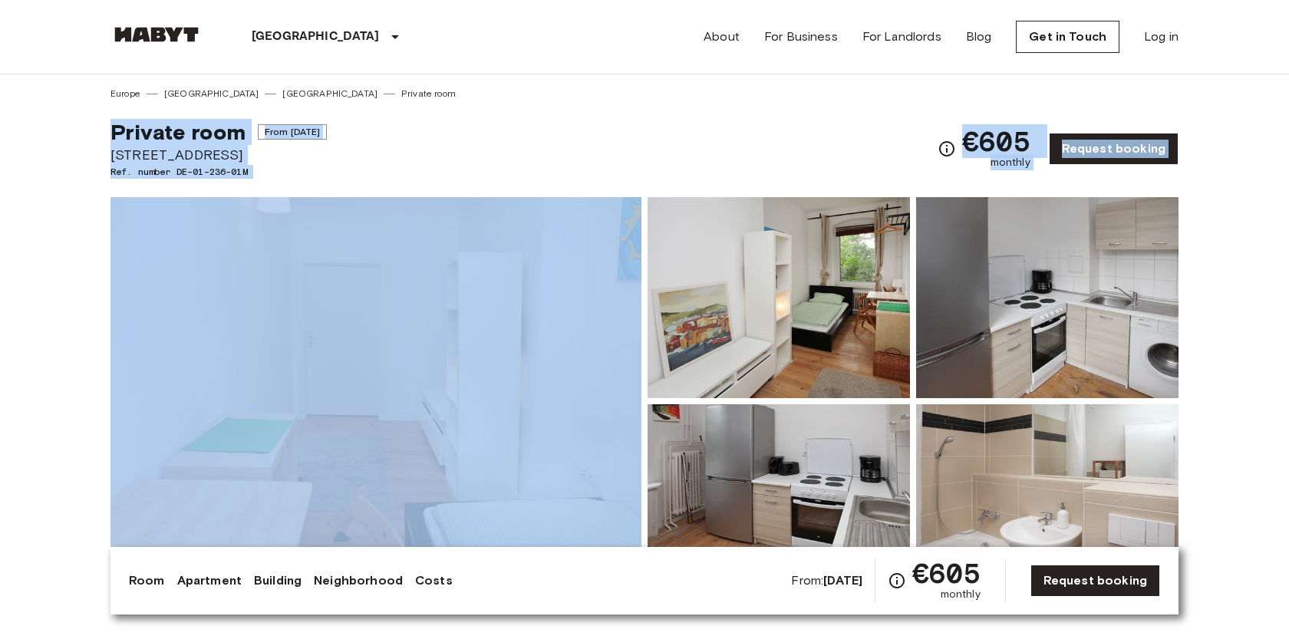
drag, startPoint x: 100, startPoint y: 124, endPoint x: 255, endPoint y: 196, distance: 171.6
copy div "Private room From Nov 19 2025 Körnerstraße 2 Ref. number DE-01-236-01M €605 mon…"
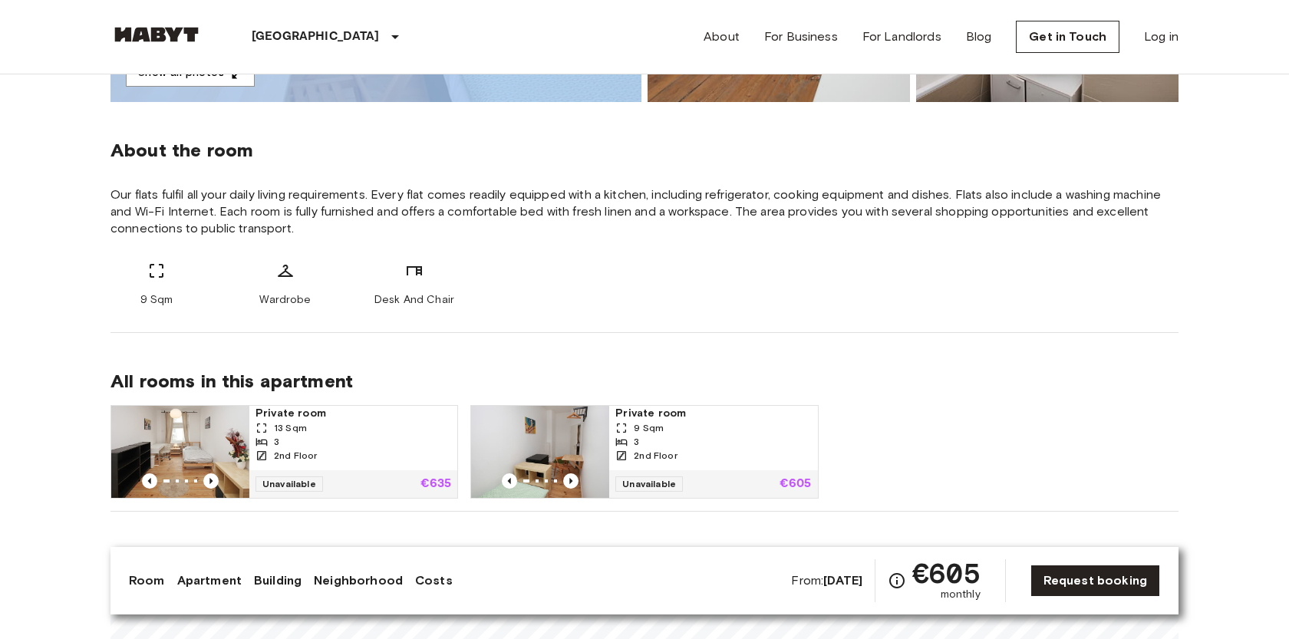
scroll to position [505, 0]
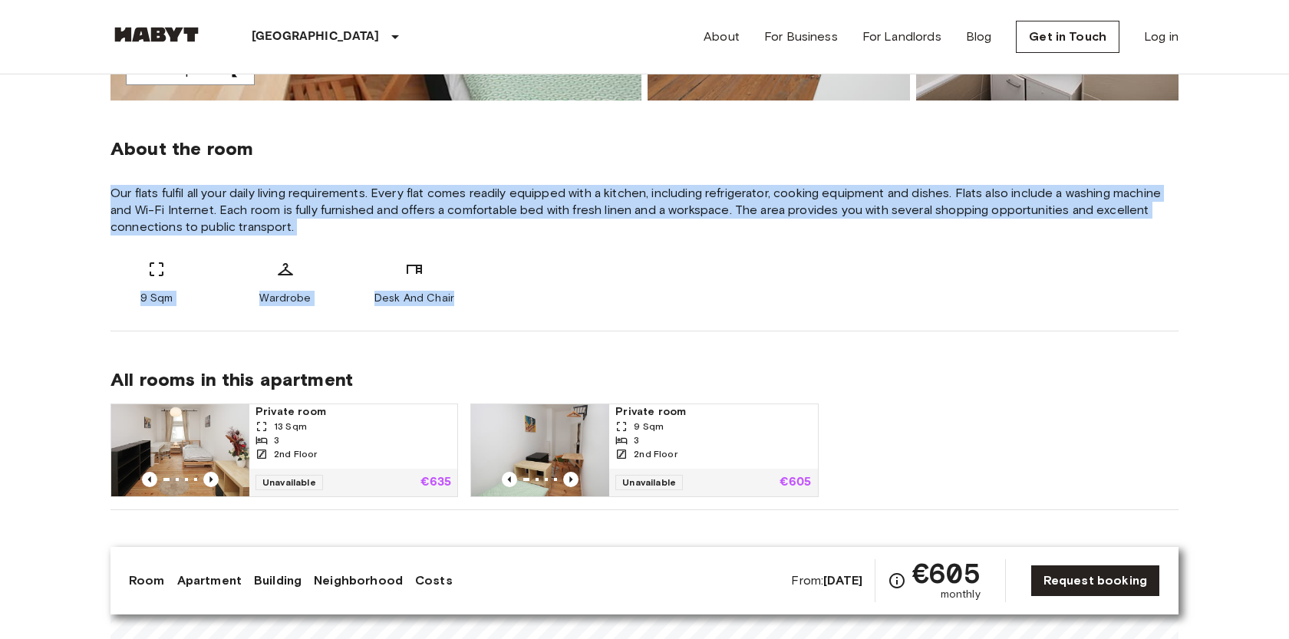
drag, startPoint x: 94, startPoint y: 183, endPoint x: 490, endPoint y: 298, distance: 411.6
copy div "Our flats fulfil all your daily living requirements. Every flat comes readily e…"
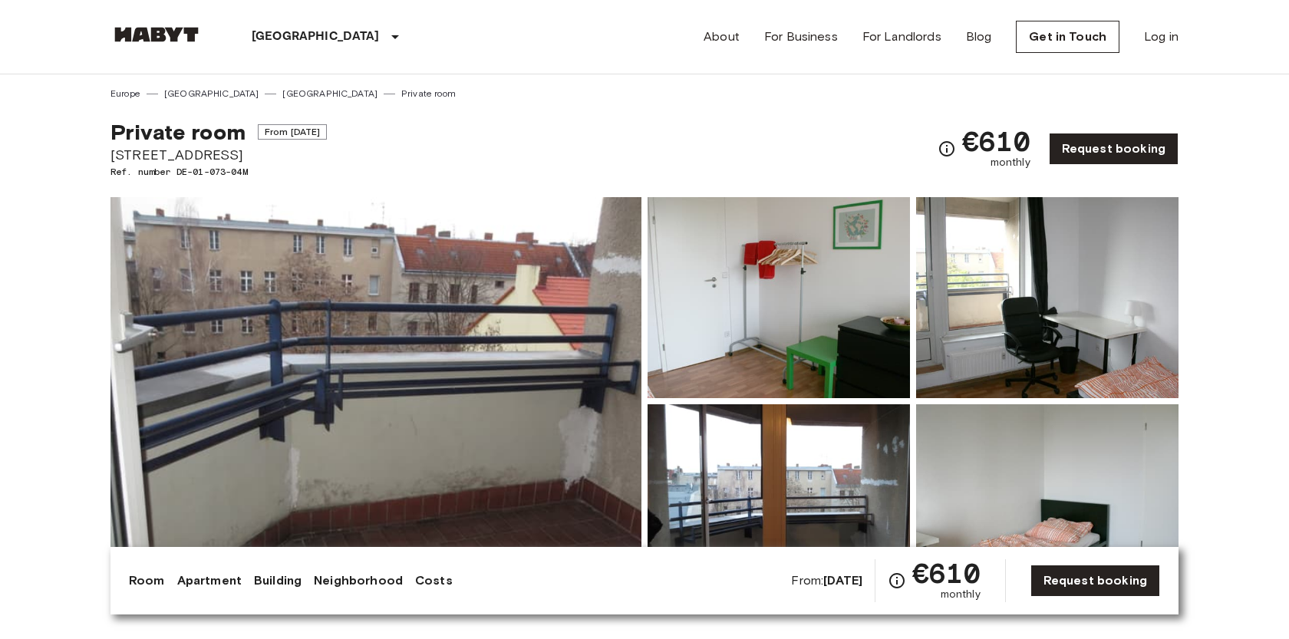
scroll to position [94, 0]
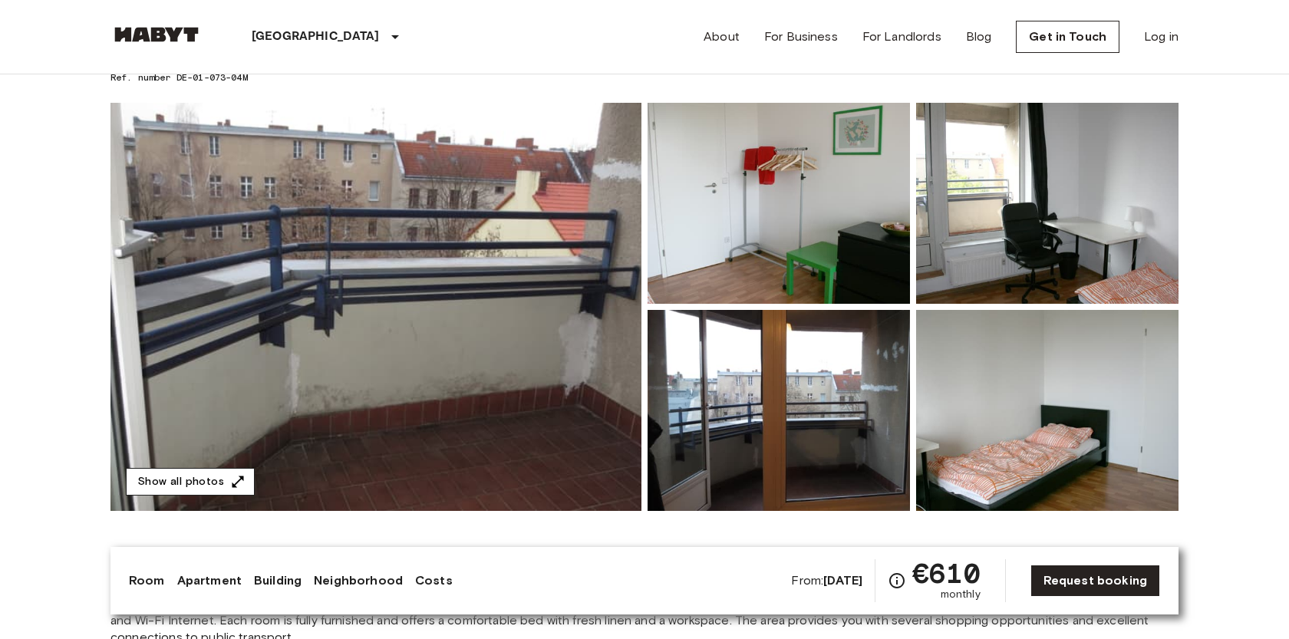
click at [223, 480] on button "Show all photos" at bounding box center [190, 482] width 129 height 28
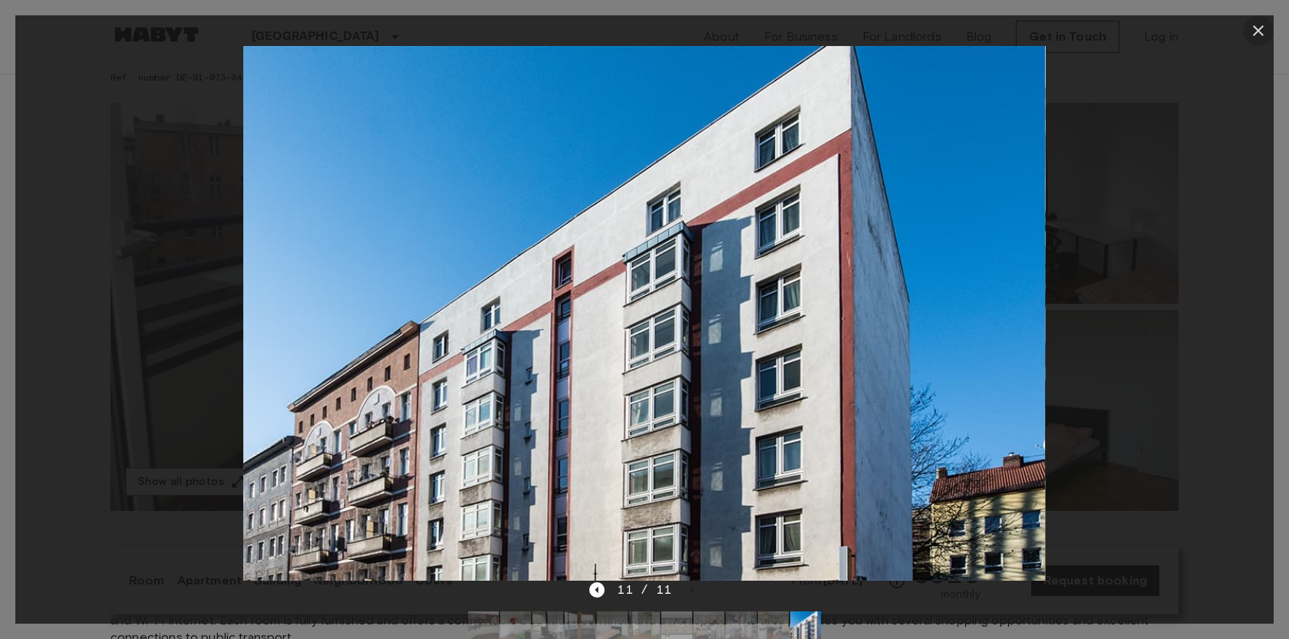
click at [1260, 27] on icon "button" at bounding box center [1258, 30] width 18 height 18
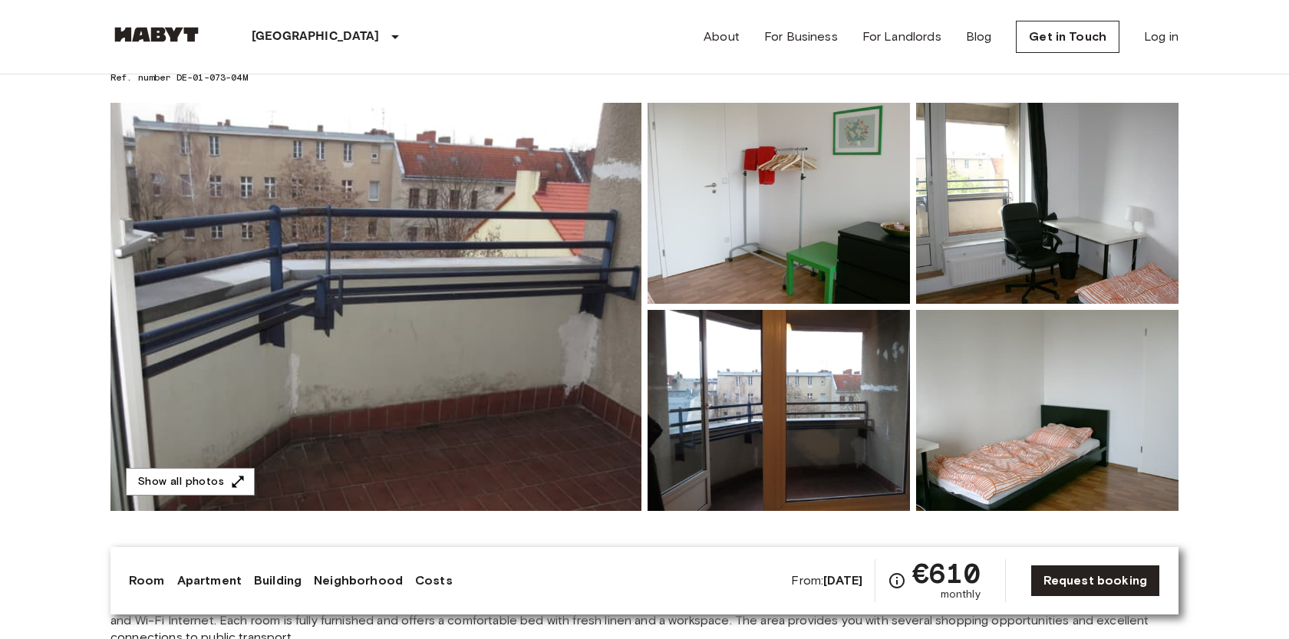
scroll to position [0, 0]
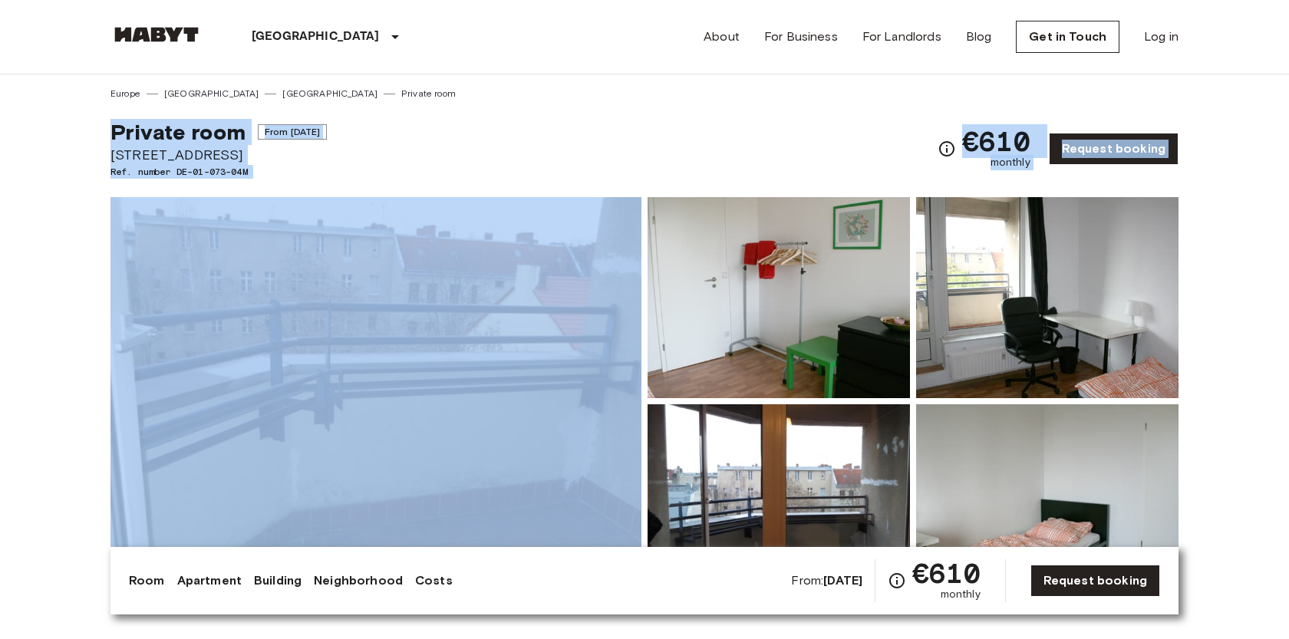
drag, startPoint x: 88, startPoint y: 129, endPoint x: 265, endPoint y: 176, distance: 183.3
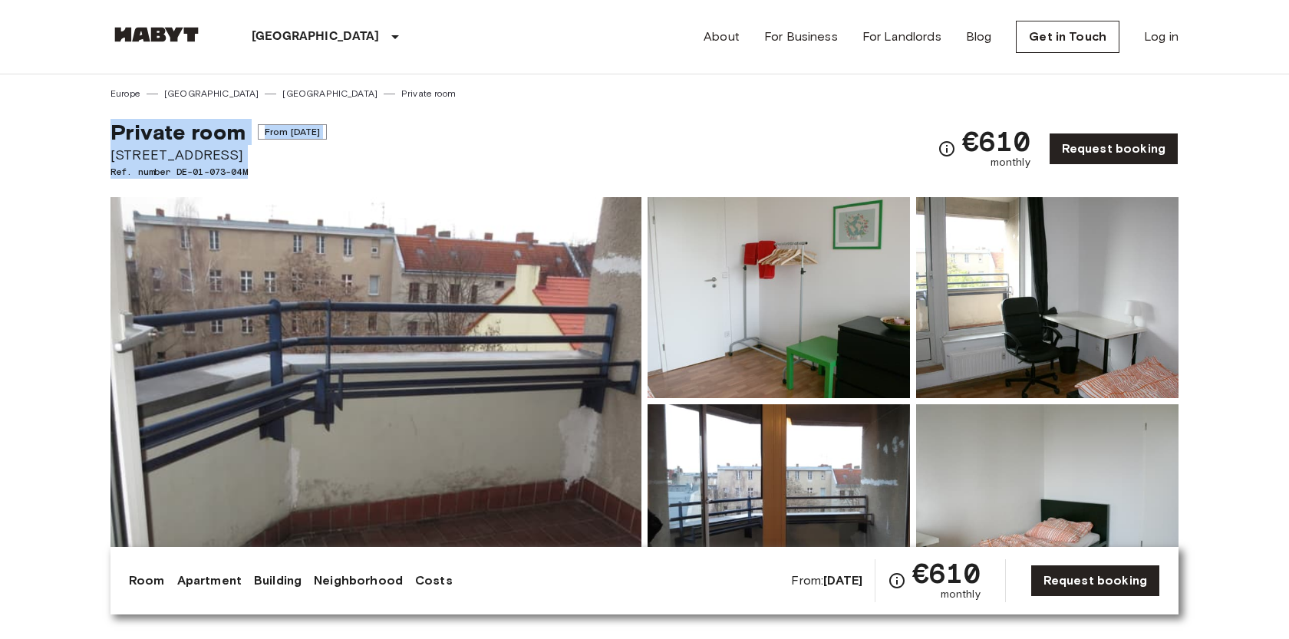
copy div "Private room From Nov 3 2025 Stromstraße 36 Ref. number DE-01-073-04M"
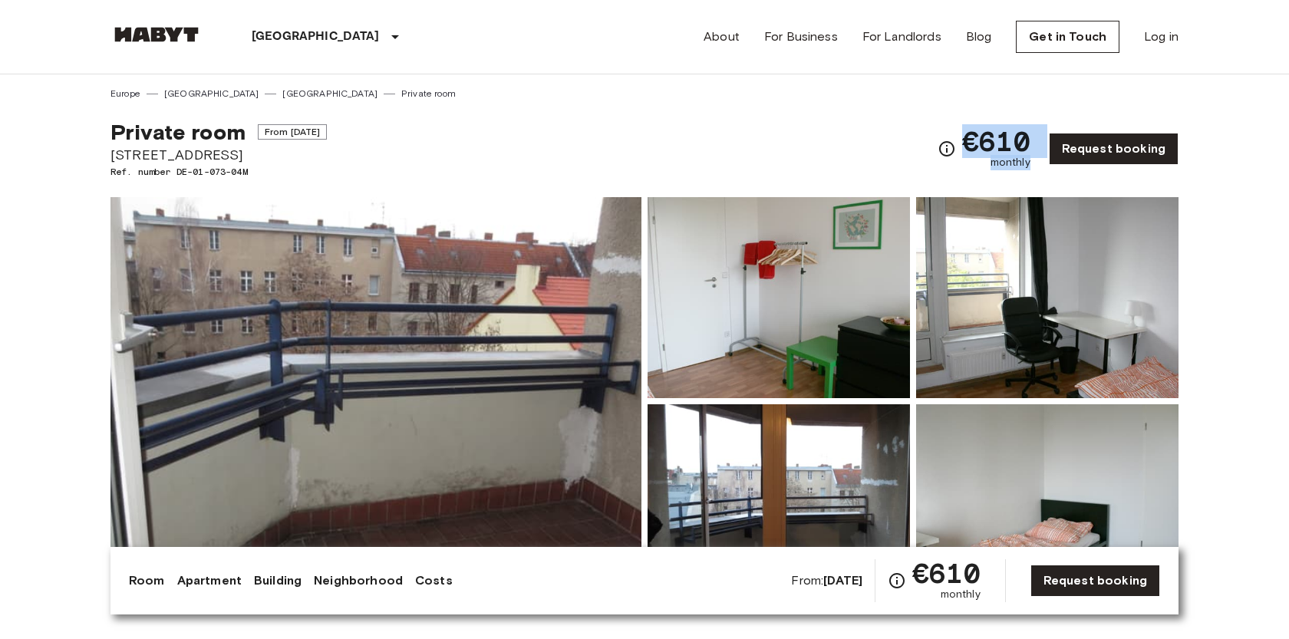
drag, startPoint x: 962, startPoint y: 135, endPoint x: 1035, endPoint y: 162, distance: 77.7
click at [1037, 164] on div "€610 monthly Request booking" at bounding box center [1058, 149] width 241 height 60
copy div "€610 monthly"
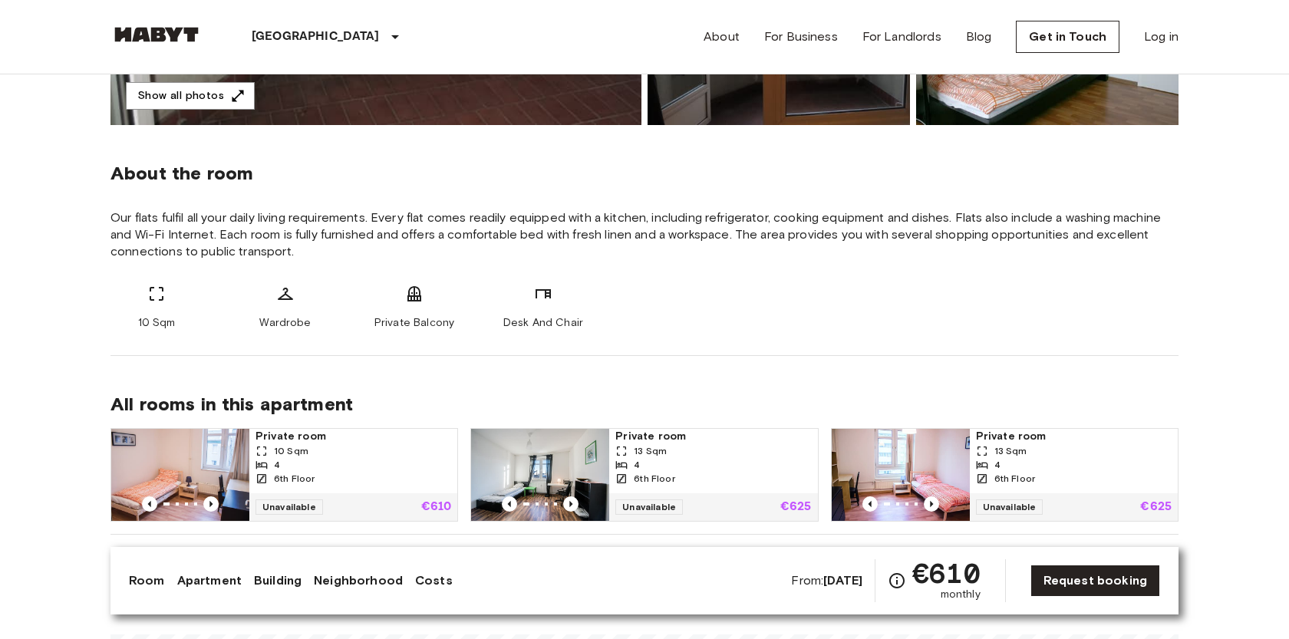
scroll to position [506, 0]
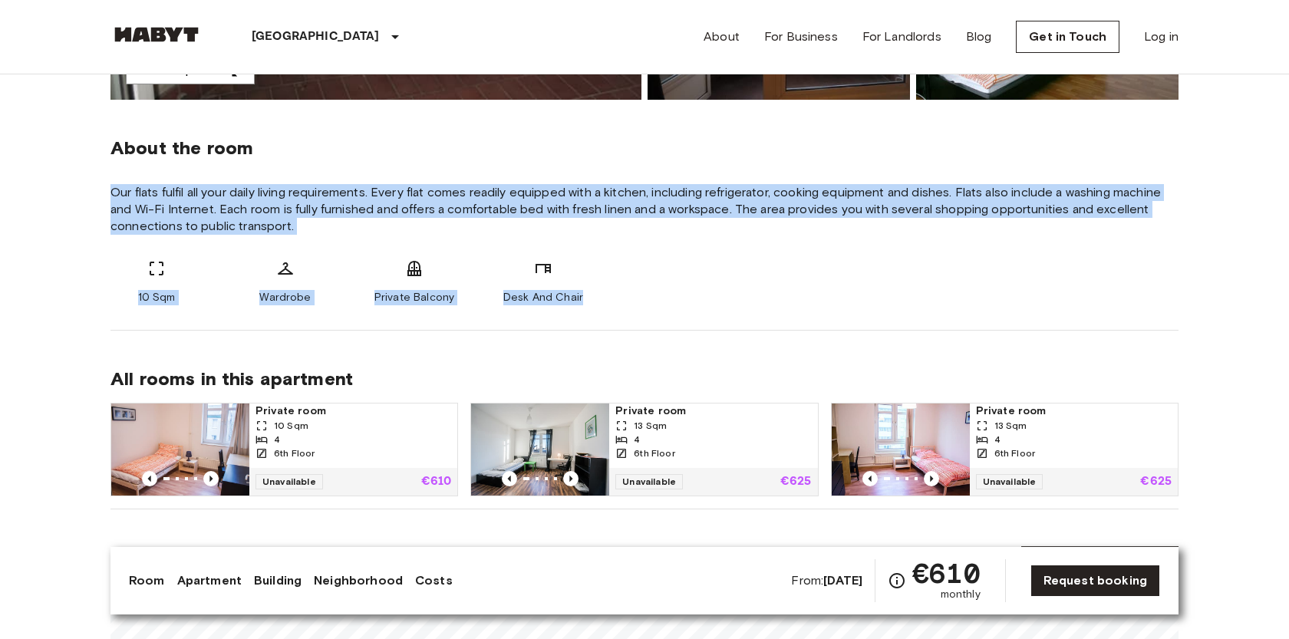
drag, startPoint x: 91, startPoint y: 182, endPoint x: 599, endPoint y: 302, distance: 522.0
copy div "Our flats fulfil all your daily living requirements. Every flat comes readily e…"
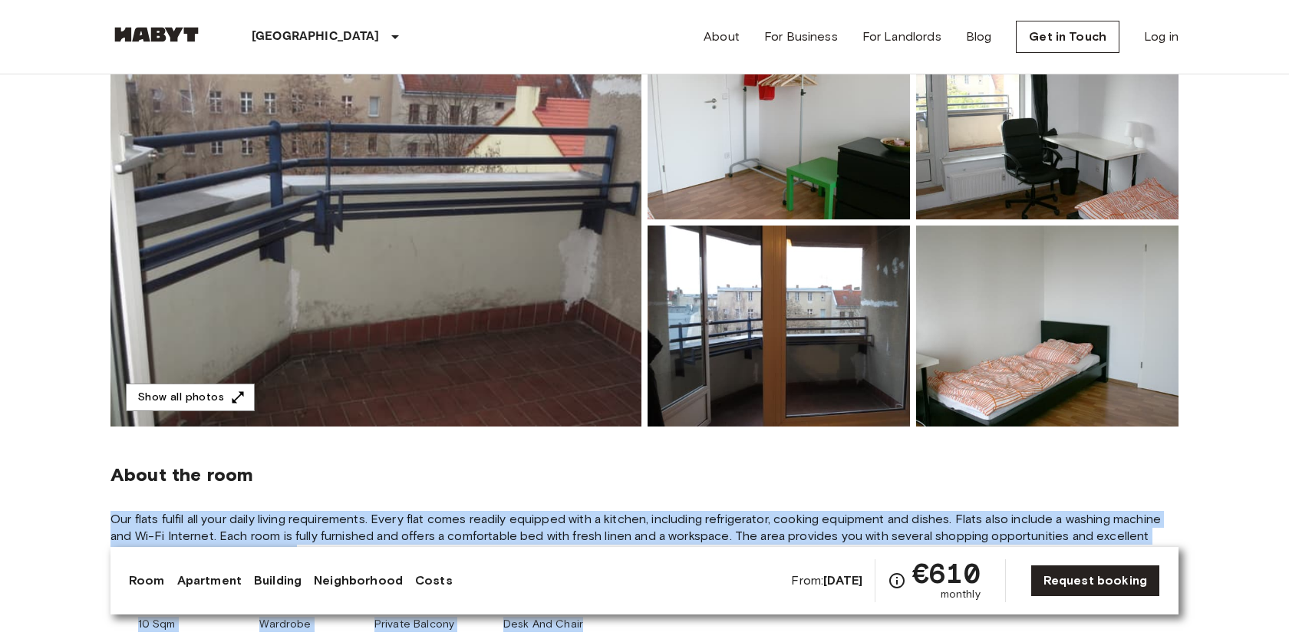
scroll to position [230, 0]
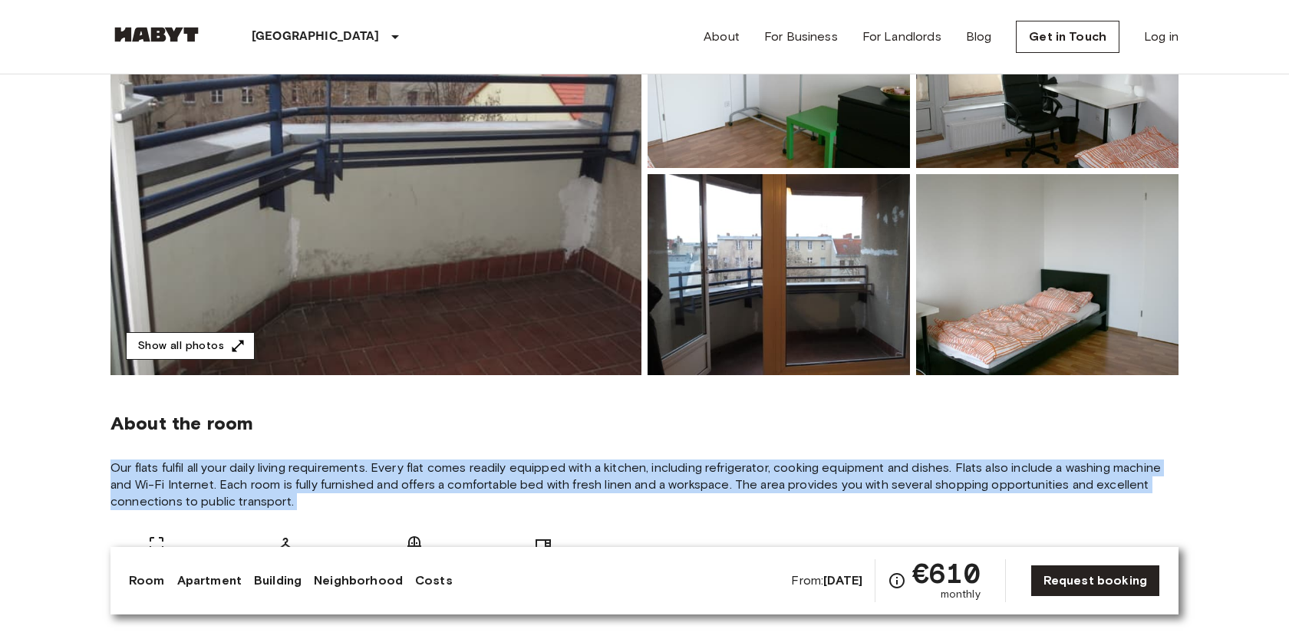
click at [207, 337] on button "Show all photos" at bounding box center [190, 346] width 129 height 28
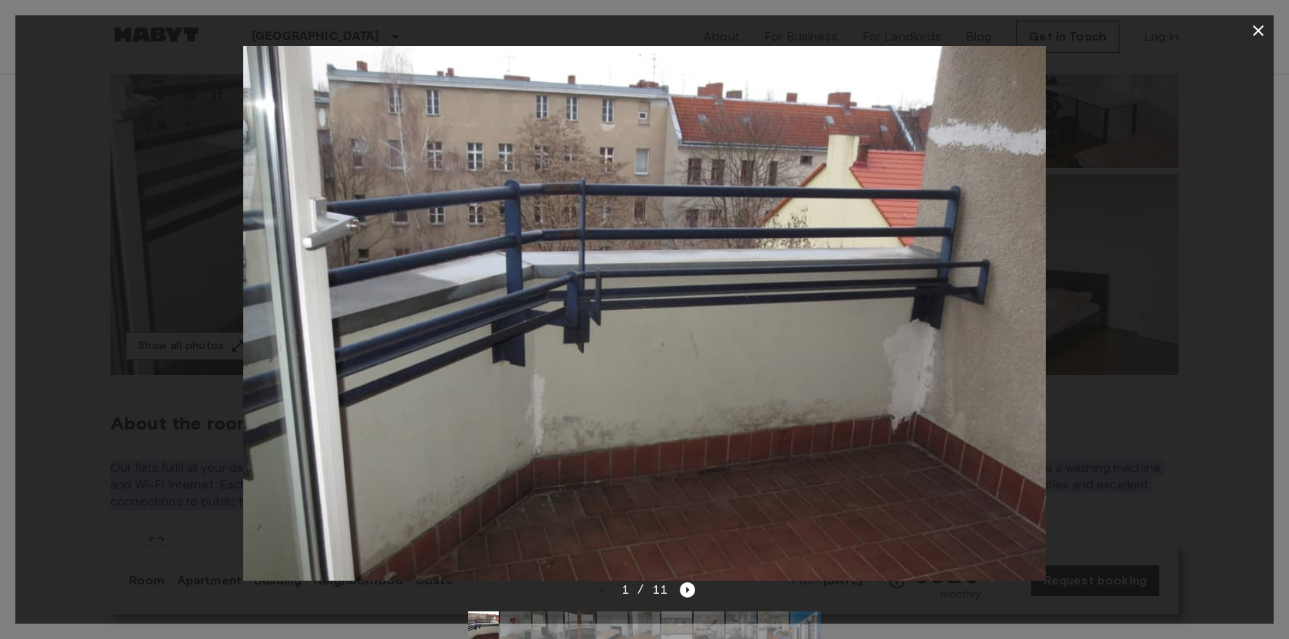
click at [680, 628] on img at bounding box center [676, 627] width 31 height 31
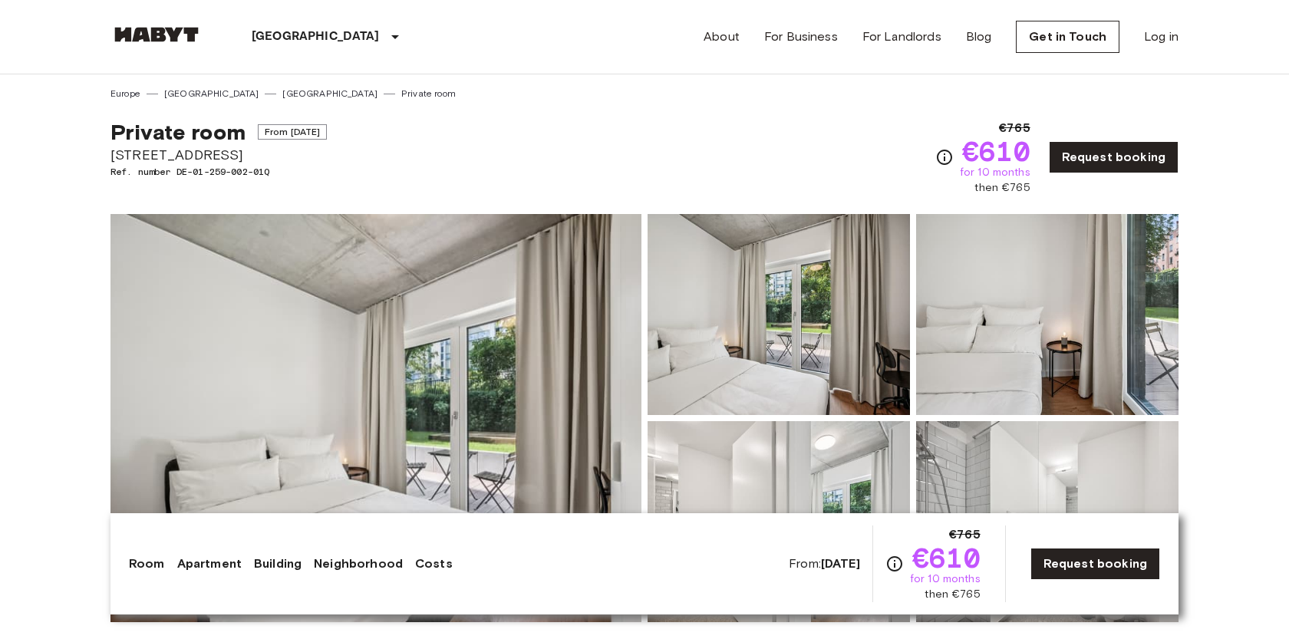
scroll to position [116, 0]
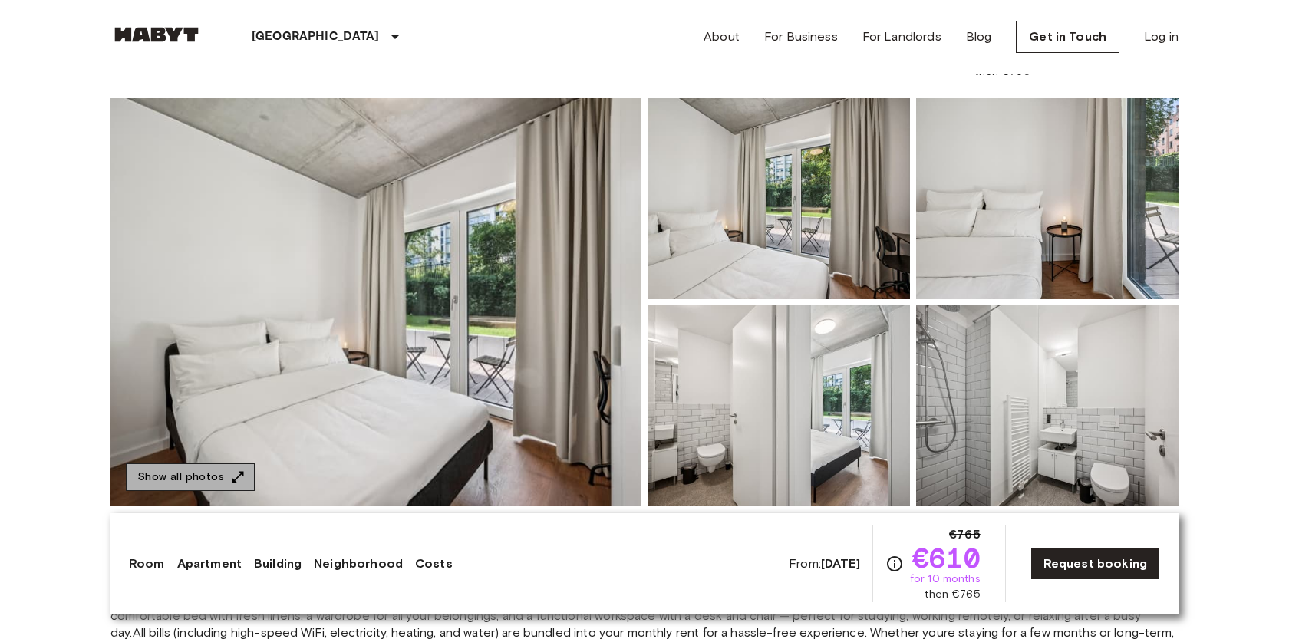
click at [200, 473] on button "Show all photos" at bounding box center [190, 477] width 129 height 28
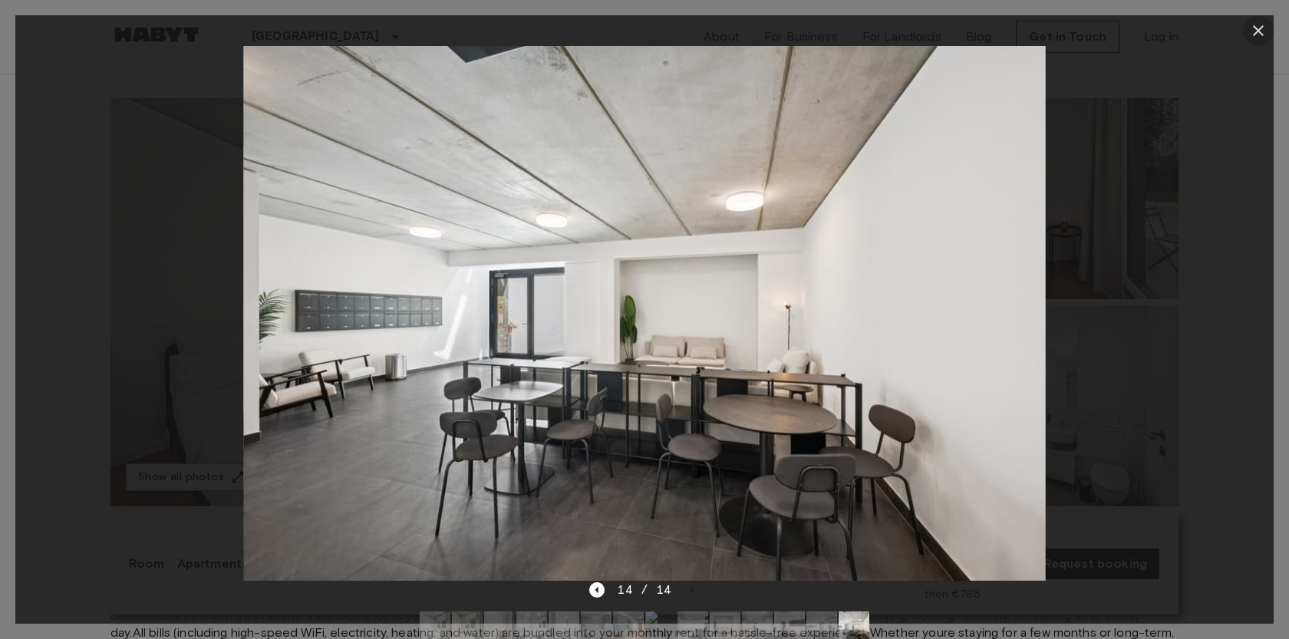
click at [1261, 26] on icon "button" at bounding box center [1258, 30] width 11 height 11
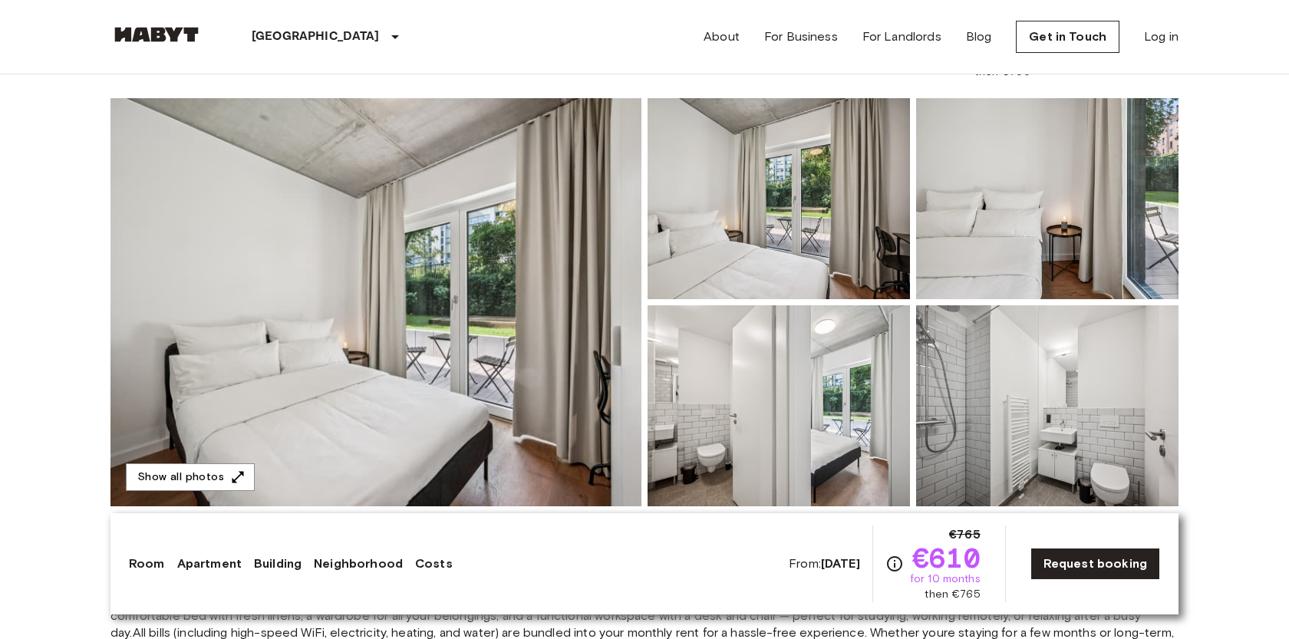
scroll to position [0, 0]
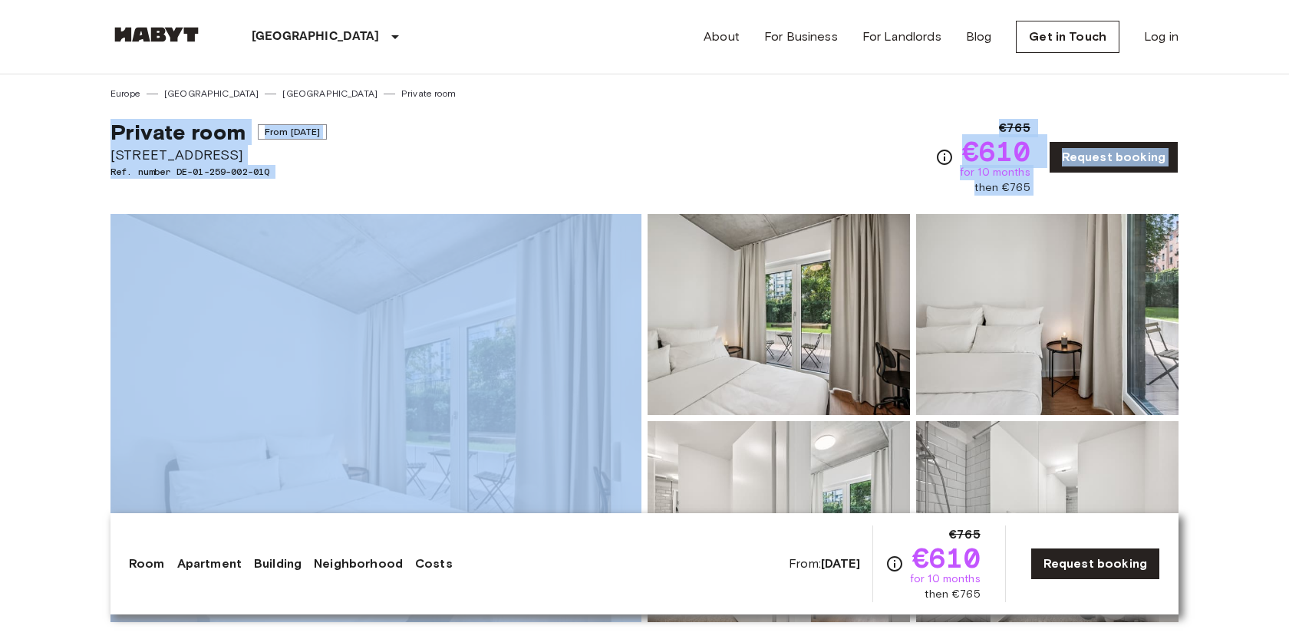
drag, startPoint x: 101, startPoint y: 127, endPoint x: 223, endPoint y: 233, distance: 162.1
copy div "Private room From Oct 18 2025 Stromstraße 48 Ref. number DE-01-259-002-01Q €765…"
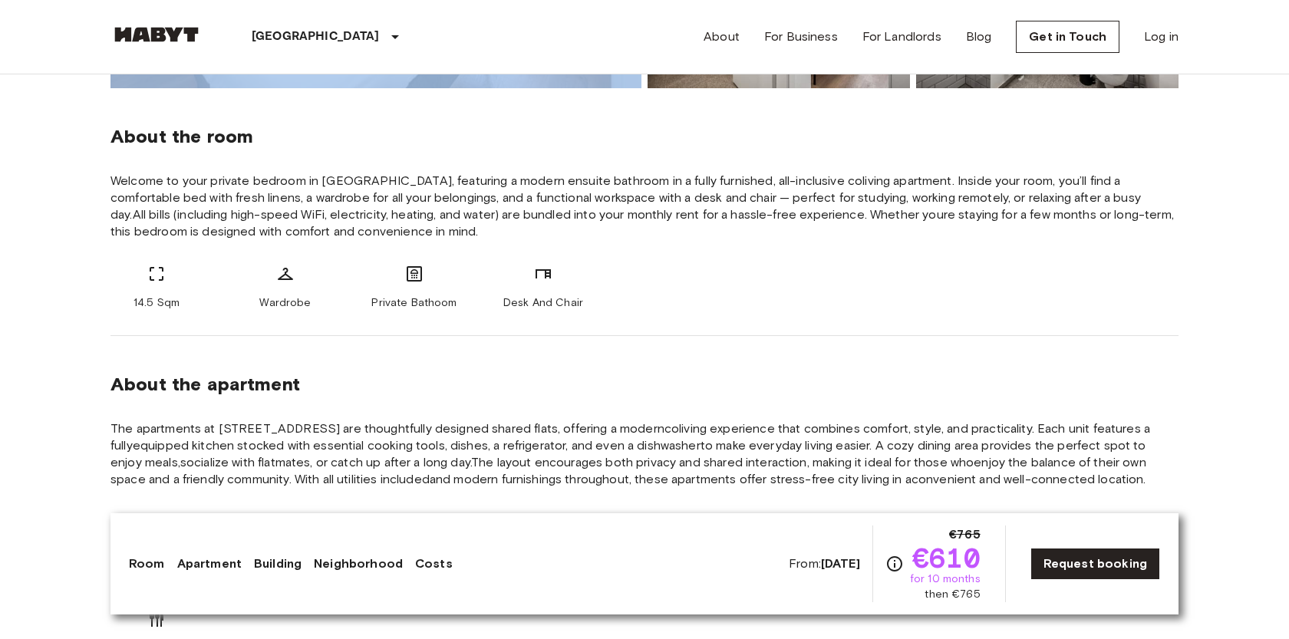
scroll to position [559, 0]
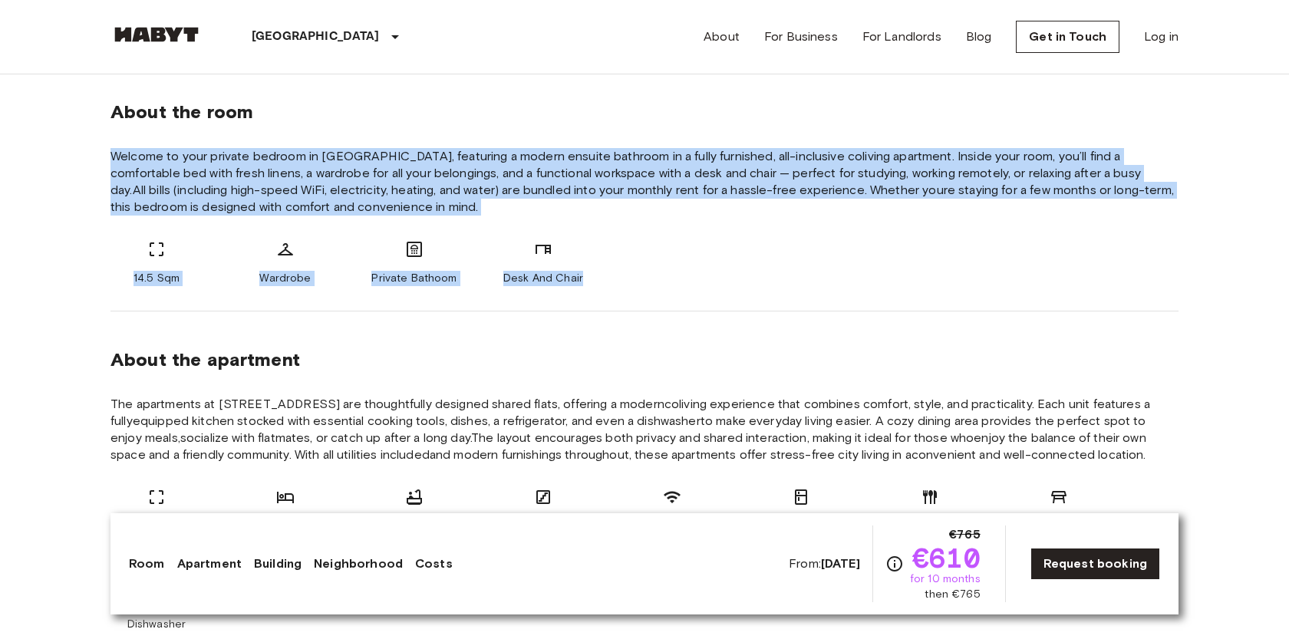
drag, startPoint x: 96, startPoint y: 148, endPoint x: 599, endPoint y: 281, distance: 520.5
copy div "Welcome to your private bedroom in Berlin, featuring a modern ensuite bathroom …"
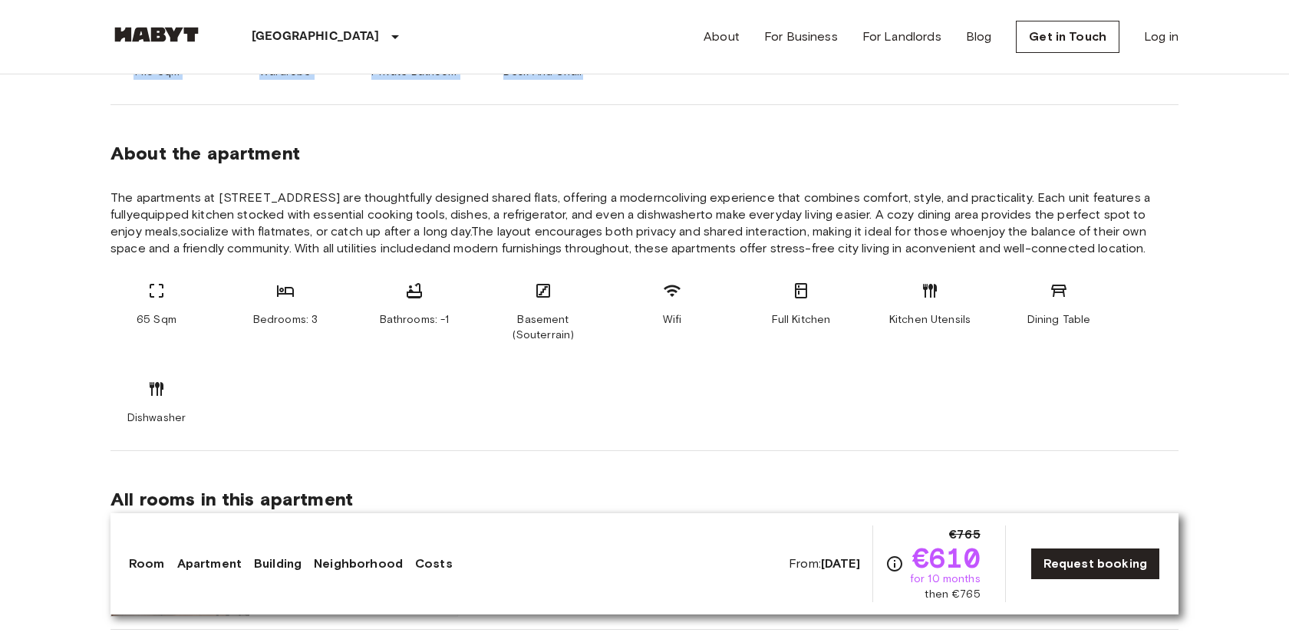
scroll to position [766, 0]
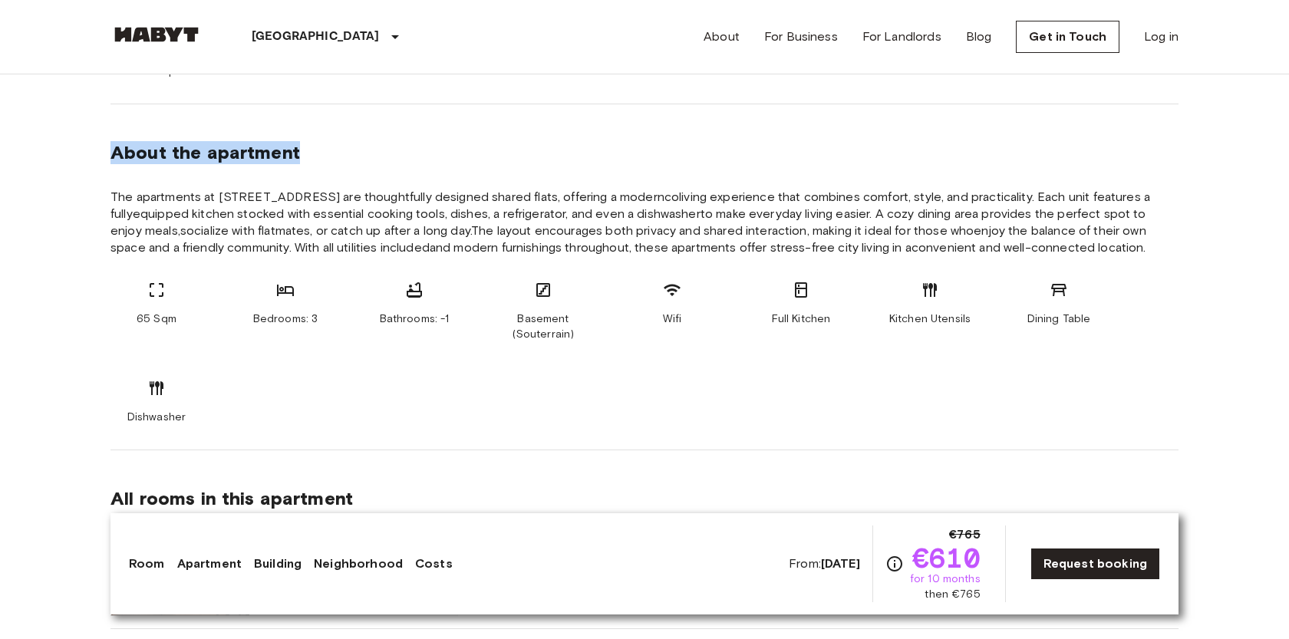
drag, startPoint x: 320, startPoint y: 153, endPoint x: 80, endPoint y: 152, distance: 240.2
copy span "About the apartment"
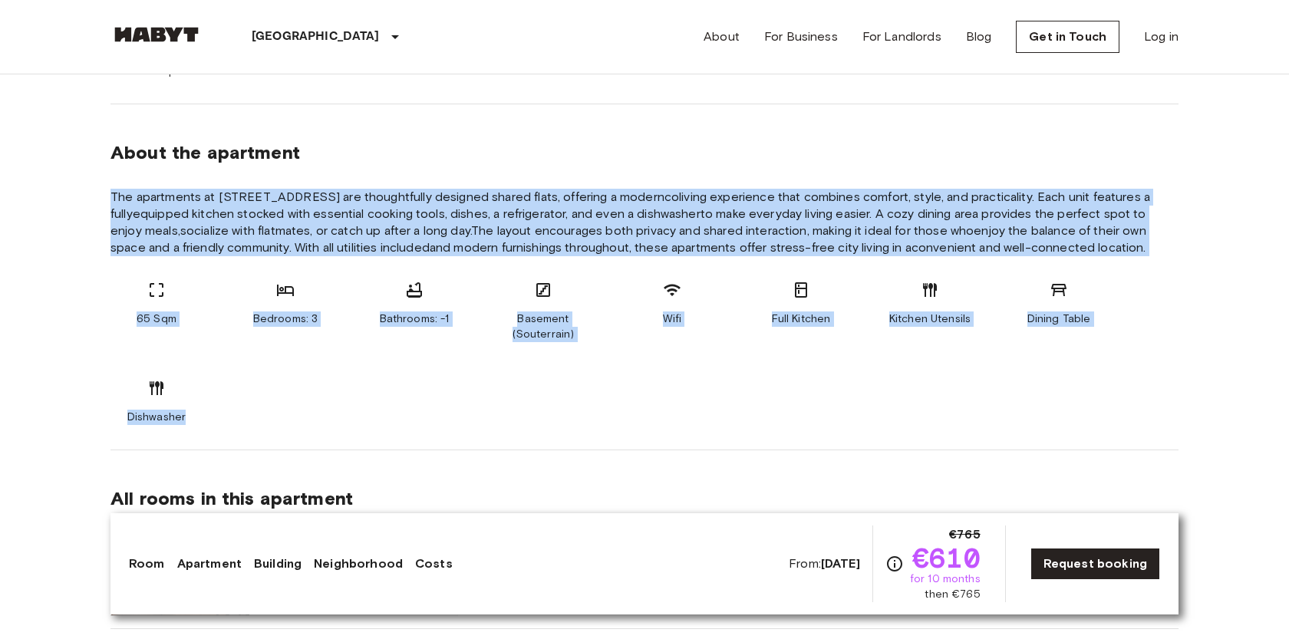
drag, startPoint x: 102, startPoint y: 192, endPoint x: 265, endPoint y: 413, distance: 274.8
copy section "The apartments at Stromsstraße 48A are thoughtfully designed shared flats, offe…"
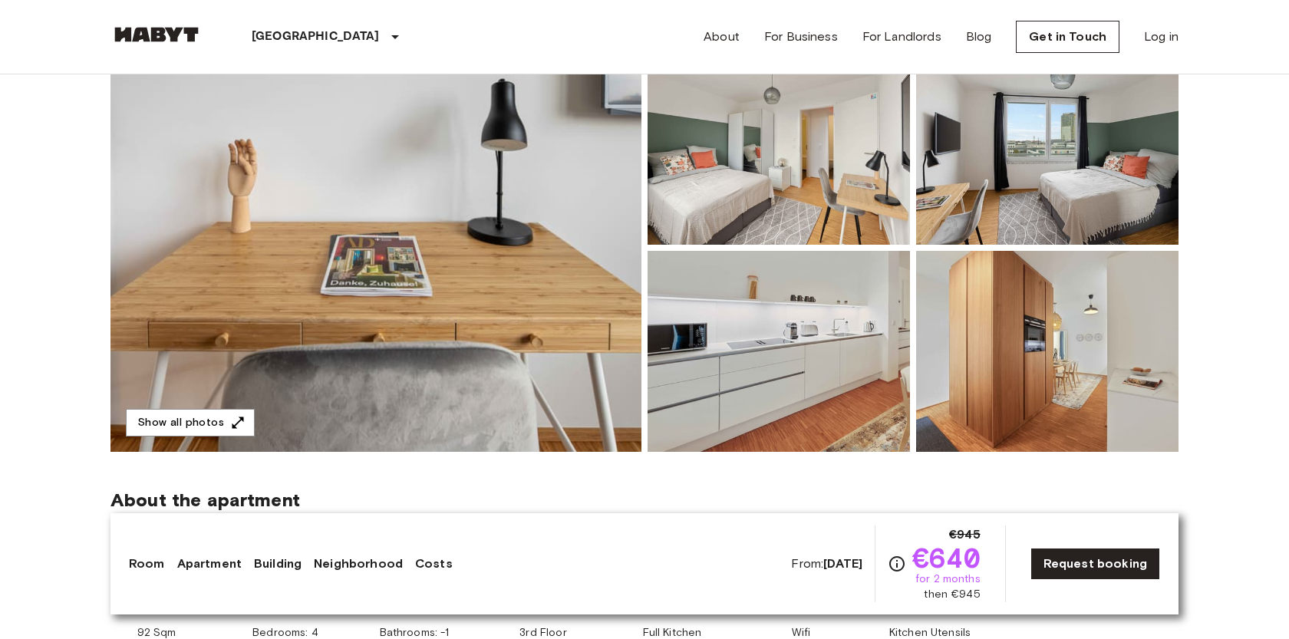
scroll to position [173, 0]
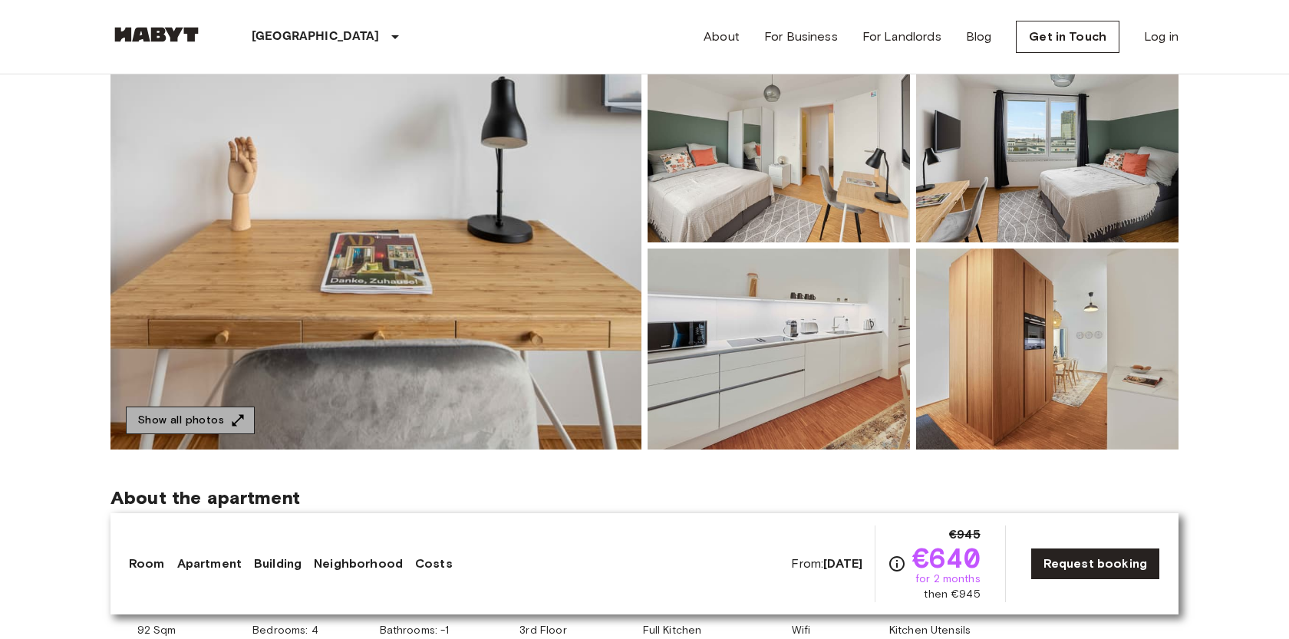
click at [231, 420] on icon "button" at bounding box center [237, 420] width 15 height 15
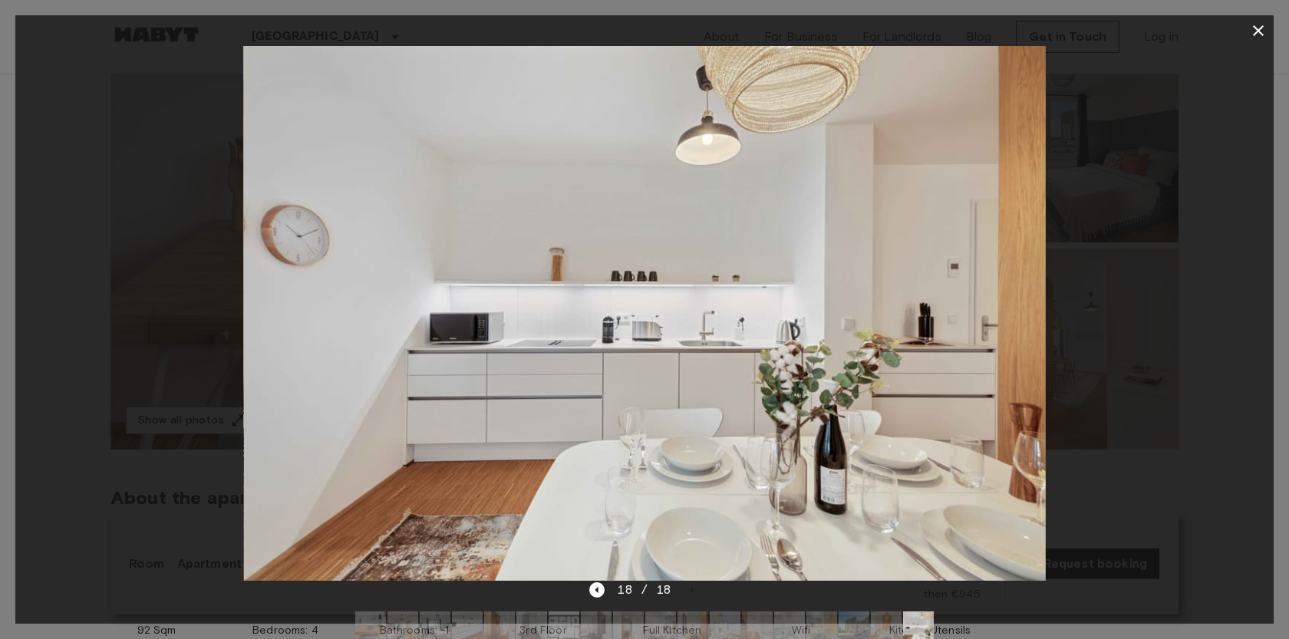
click at [1255, 28] on icon "button" at bounding box center [1258, 30] width 11 height 11
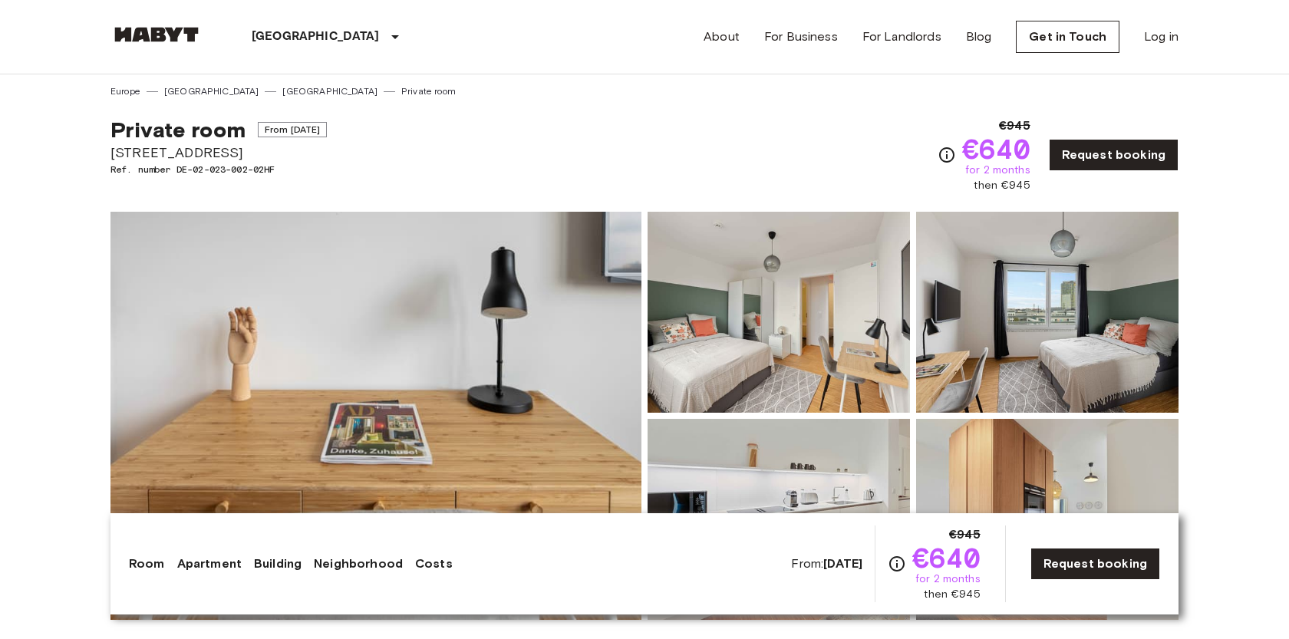
scroll to position [0, 0]
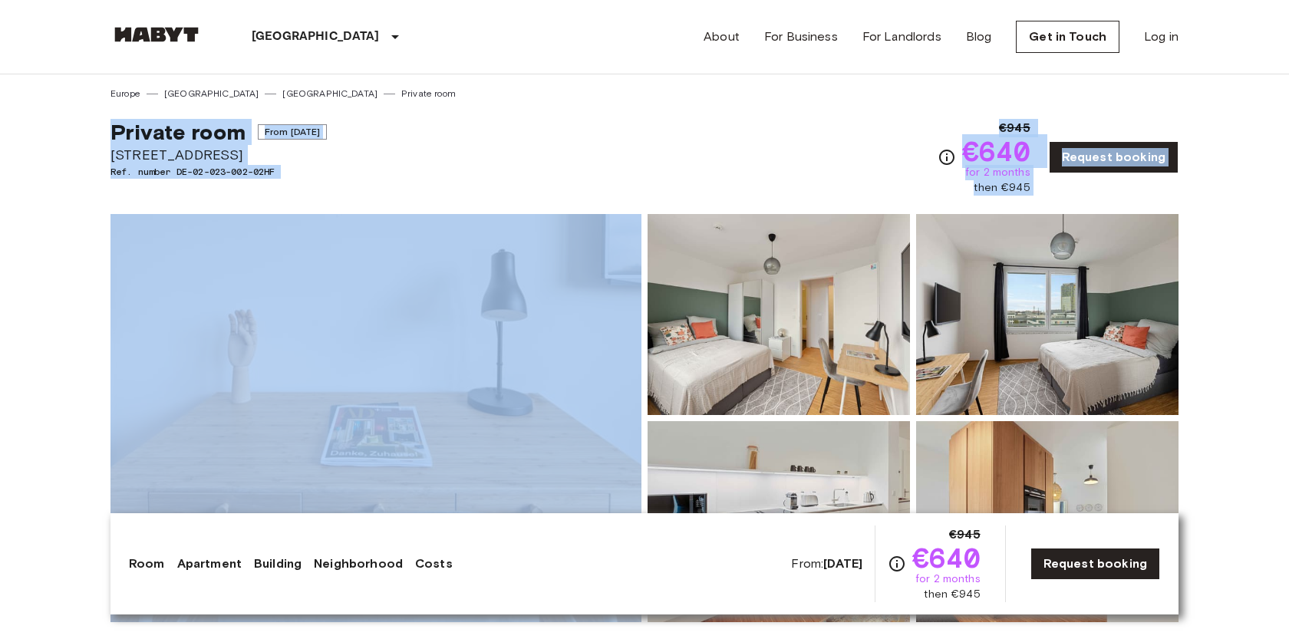
drag, startPoint x: 97, startPoint y: 127, endPoint x: 218, endPoint y: 212, distance: 147.7
copy div "Private room From [DATE] [STREET_ADDRESS]. number DE-02-023-002-02HF €945 €640 …"
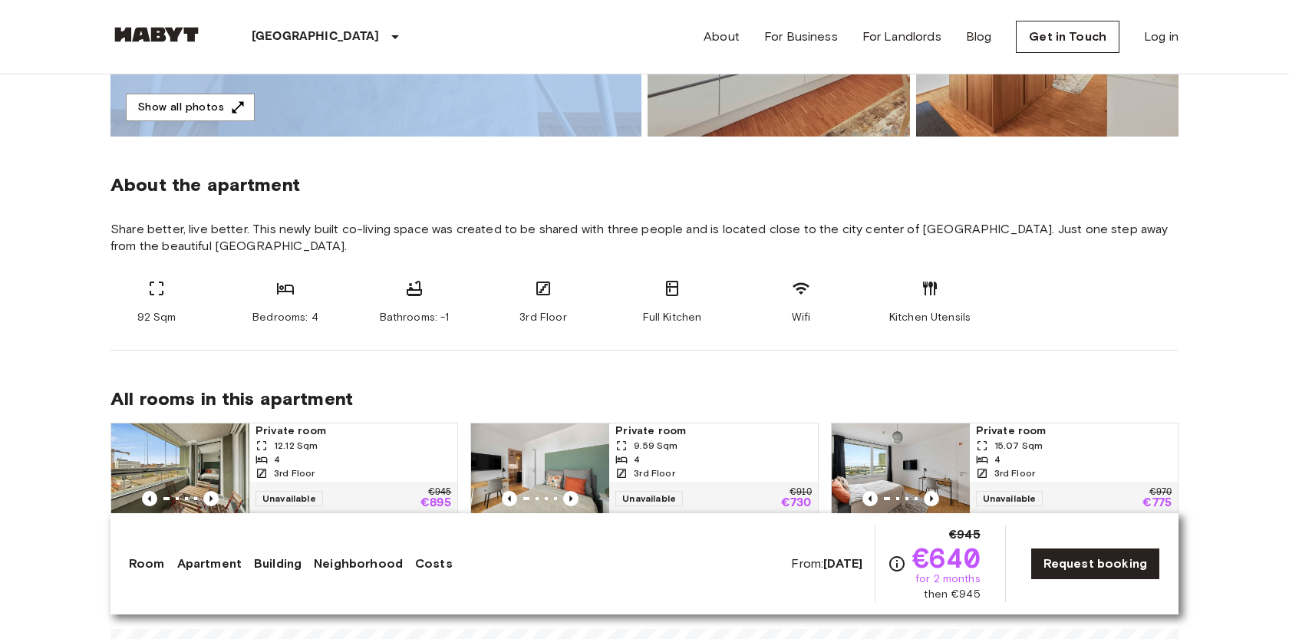
scroll to position [504, 0]
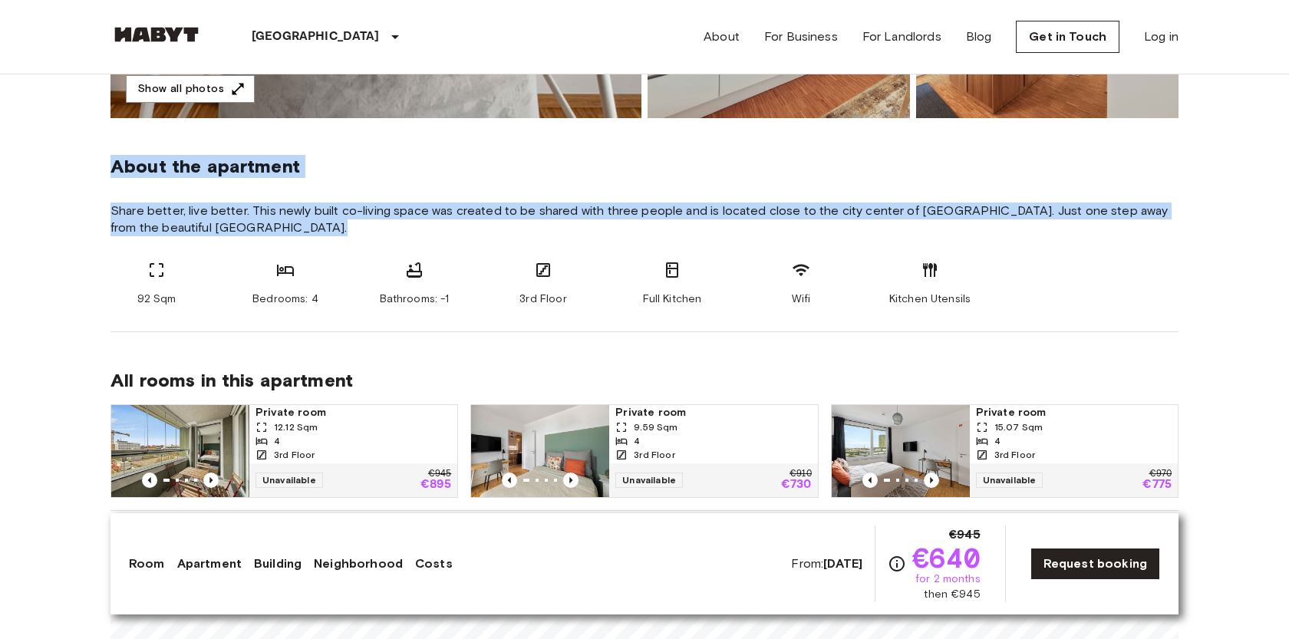
drag, startPoint x: 98, startPoint y: 168, endPoint x: 302, endPoint y: 330, distance: 259.9
copy section "About the apartment Share better, live better. This newly built co-living space…"
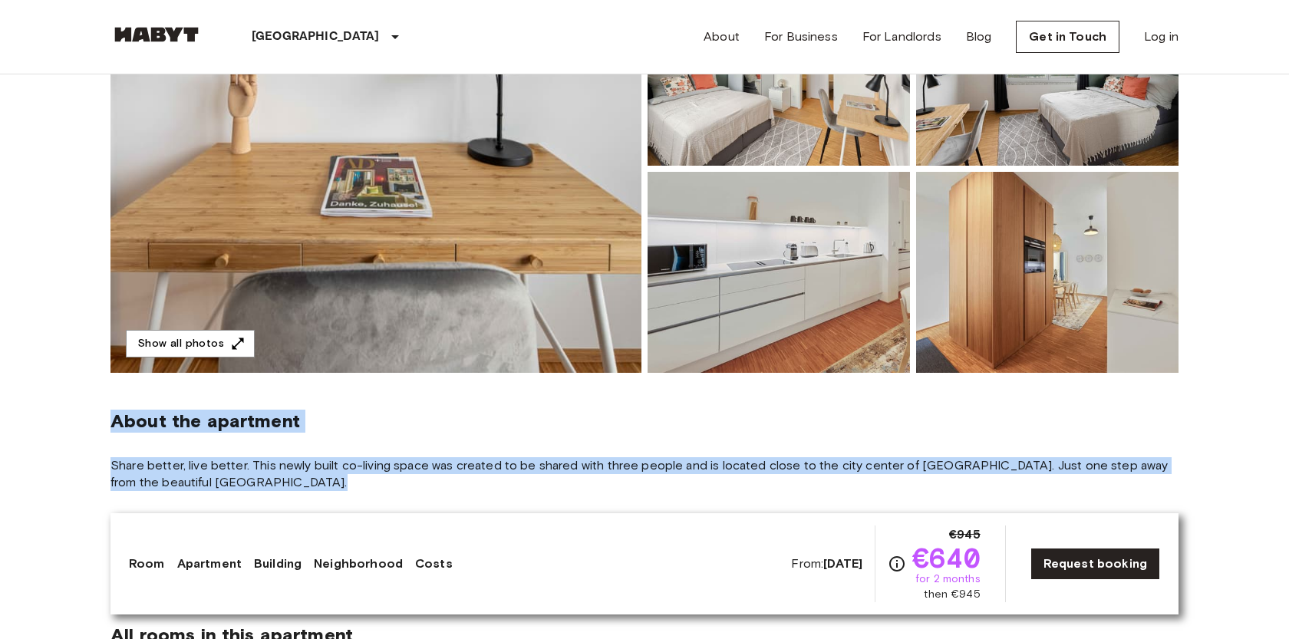
scroll to position [201, 0]
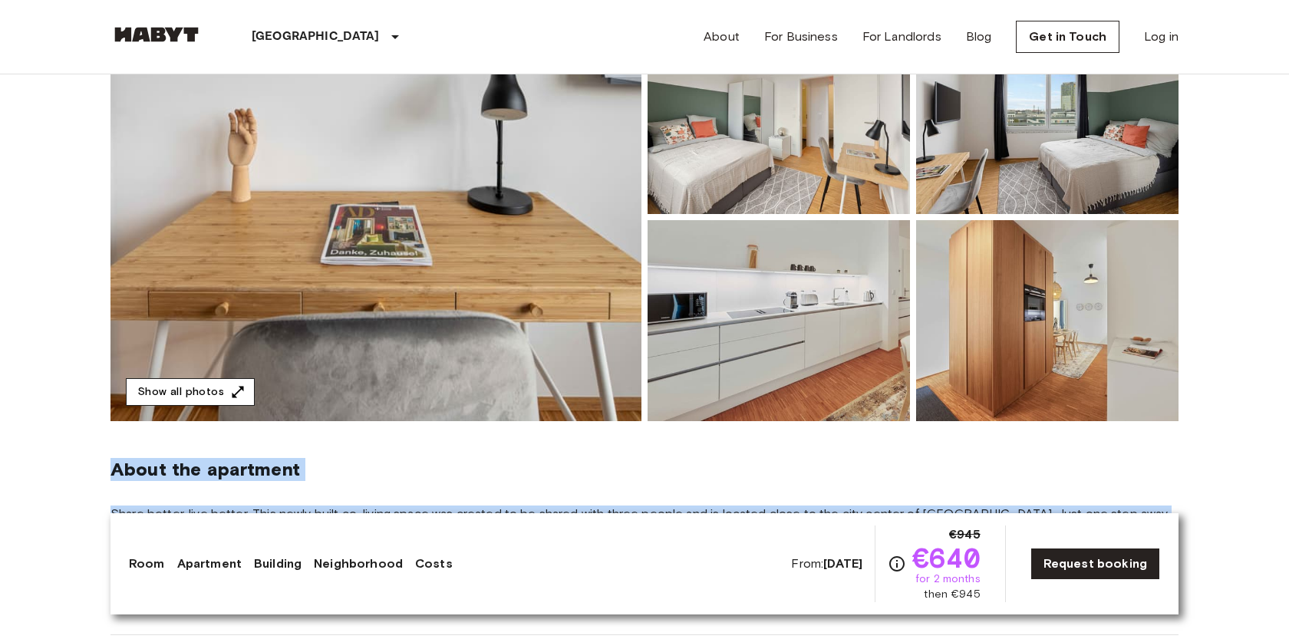
click at [230, 384] on icon "button" at bounding box center [237, 391] width 15 height 15
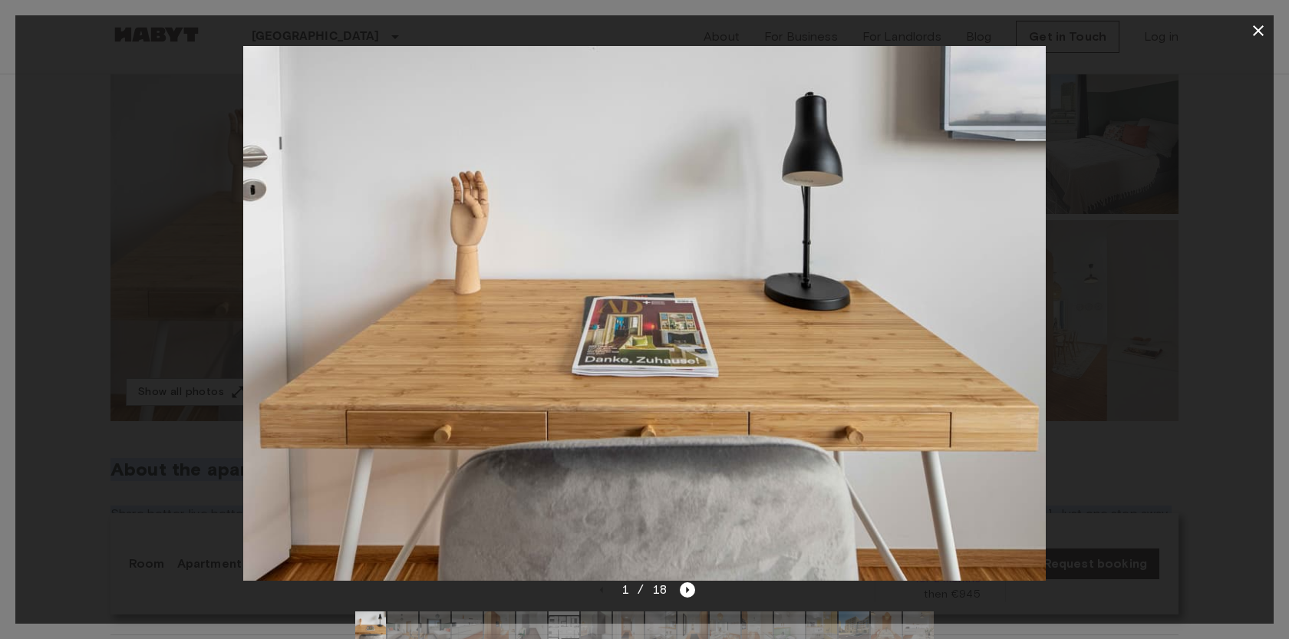
click at [569, 628] on img at bounding box center [564, 627] width 31 height 31
